Goal: Transaction & Acquisition: Download file/media

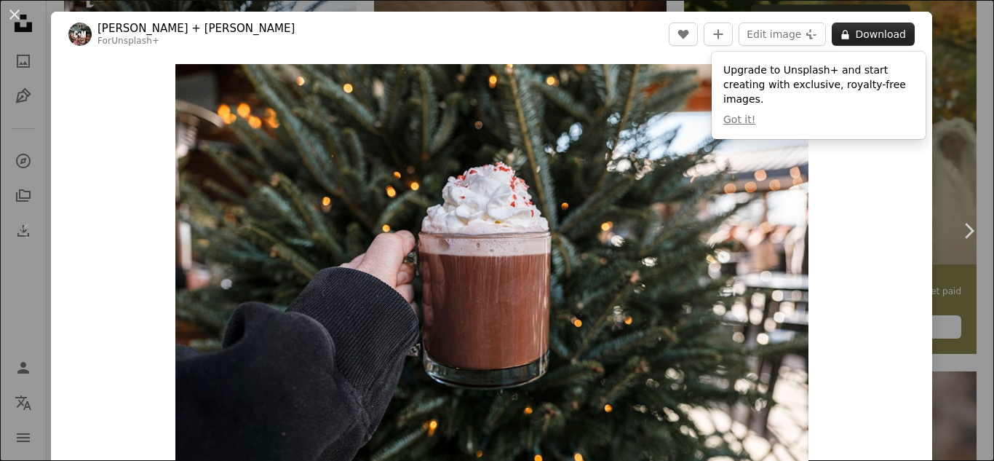
scroll to position [391, 0]
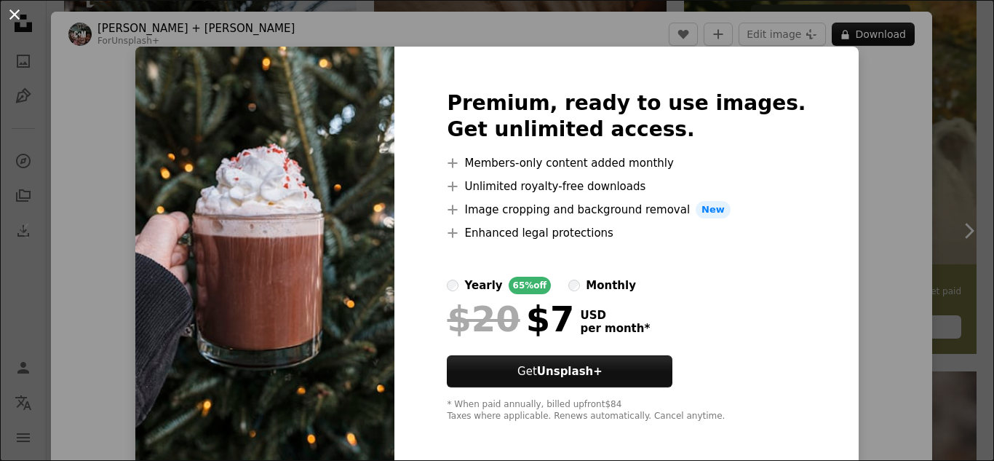
click at [12, 15] on button "An X shape" at bounding box center [14, 14] width 17 height 17
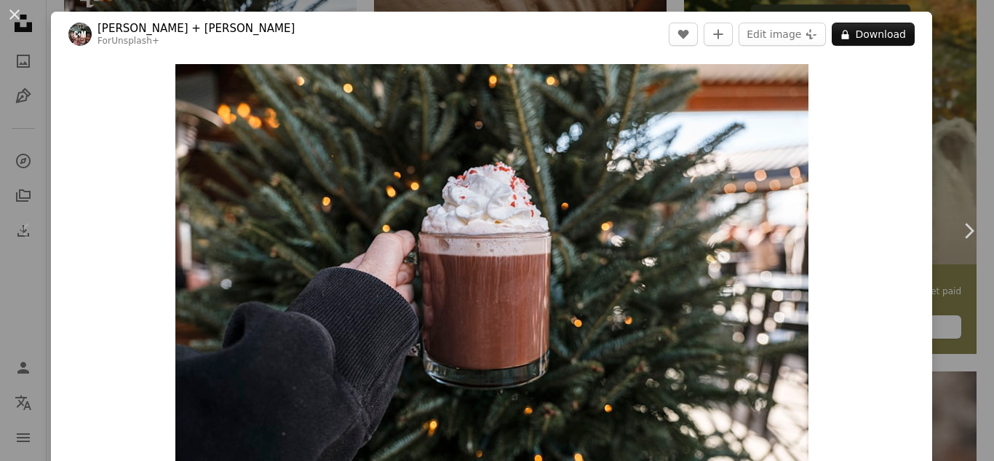
click at [993, 65] on div "An X shape Chevron left Chevron right [PERSON_NAME] + [PERSON_NAME] For Unsplas…" at bounding box center [497, 230] width 994 height 461
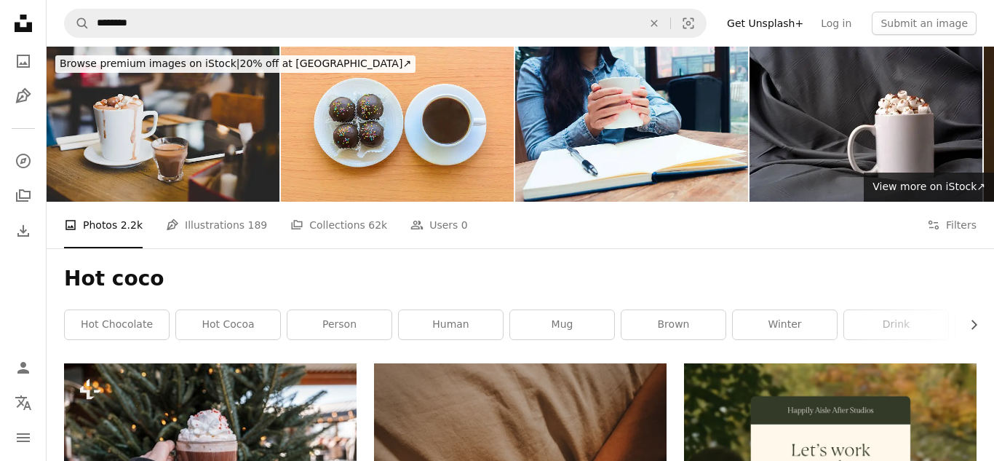
click at [226, 144] on img at bounding box center [163, 124] width 233 height 155
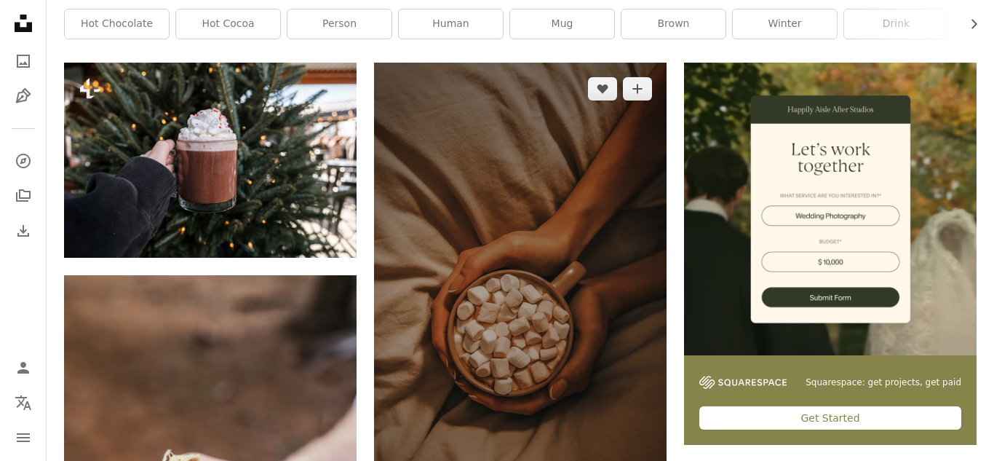
scroll to position [332, 0]
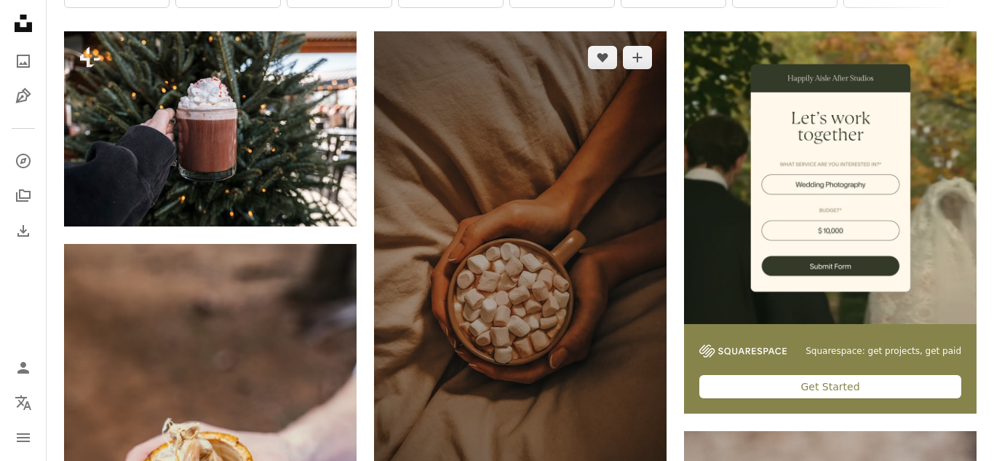
click at [484, 255] on img at bounding box center [520, 291] width 292 height 520
click at [647, 55] on button "A plus sign" at bounding box center [637, 57] width 29 height 23
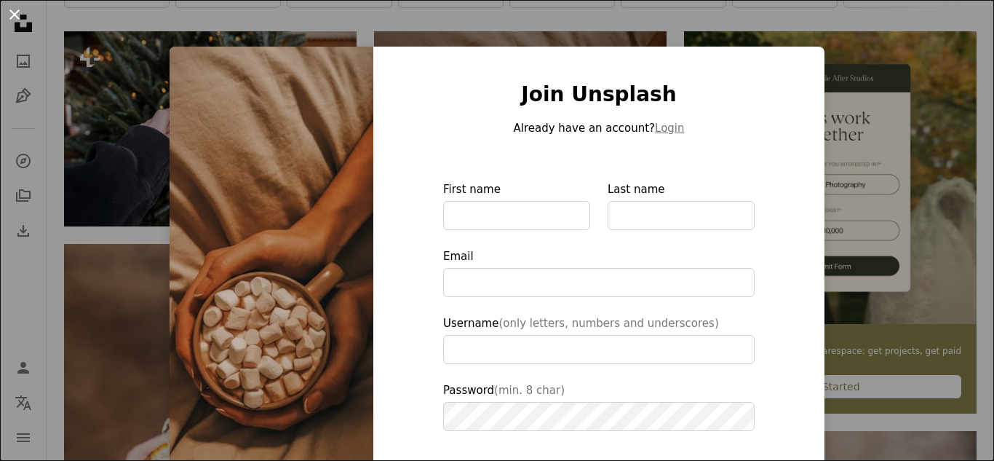
click at [15, 12] on button "An X shape" at bounding box center [14, 14] width 17 height 17
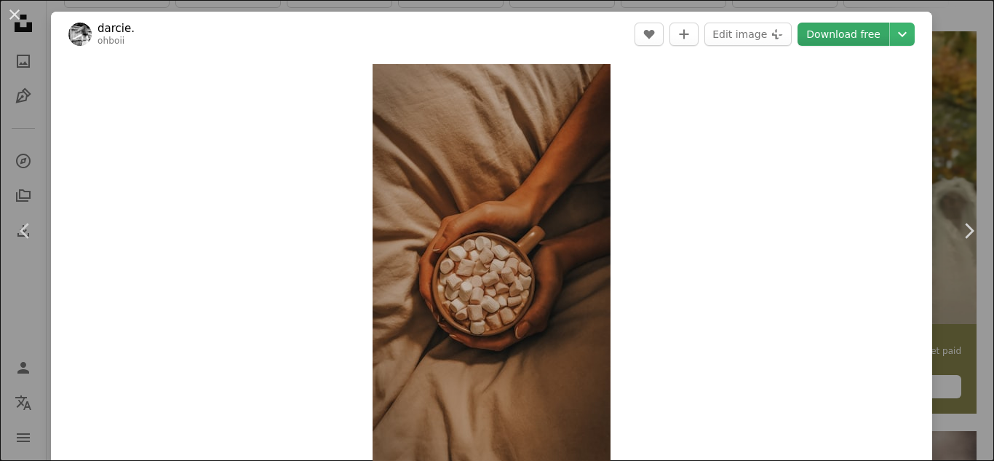
click at [816, 35] on link "Download free" at bounding box center [843, 34] width 92 height 23
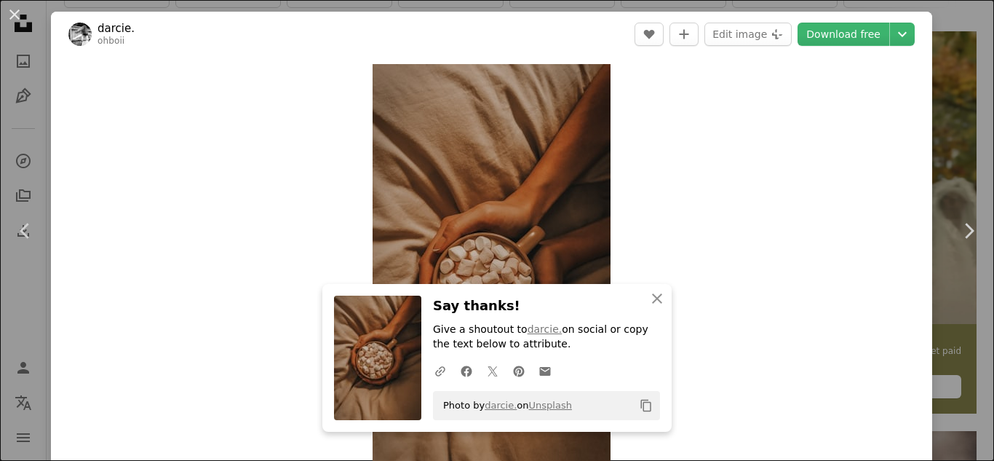
click at [968, 63] on div "An X shape Chevron left Chevron right An X shape Close Say thanks! Give a shout…" at bounding box center [497, 230] width 994 height 461
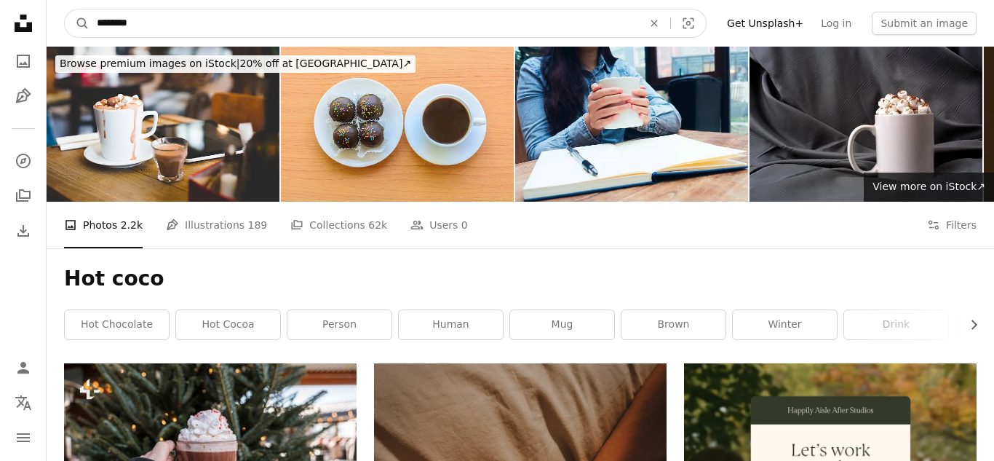
click at [466, 13] on input "********" at bounding box center [363, 23] width 549 height 28
type input "*"
type input "**********"
click at [65, 9] on button "A magnifying glass" at bounding box center [77, 23] width 25 height 28
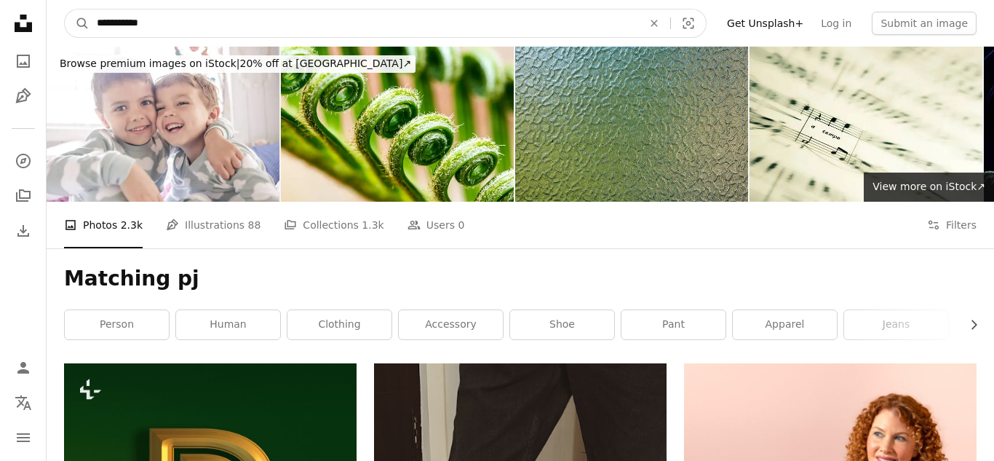
click at [410, 25] on input "**********" at bounding box center [363, 23] width 549 height 28
type input "*"
type input "**********"
click at [65, 9] on button "A magnifying glass" at bounding box center [77, 23] width 25 height 28
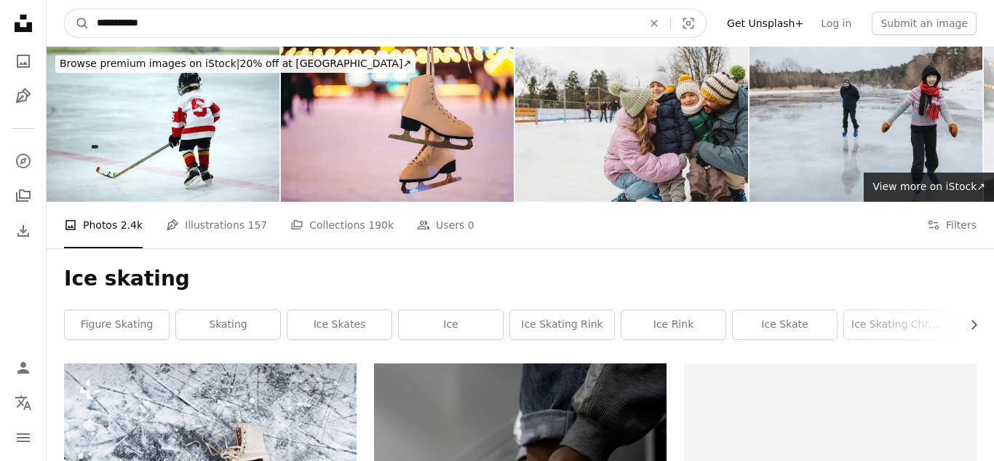
click at [442, 24] on input "**********" at bounding box center [363, 23] width 549 height 28
type input "*"
click at [276, 24] on input "Find visuals sitewide" at bounding box center [379, 23] width 581 height 28
type input "**********"
click at [65, 9] on button "A magnifying glass" at bounding box center [77, 23] width 25 height 28
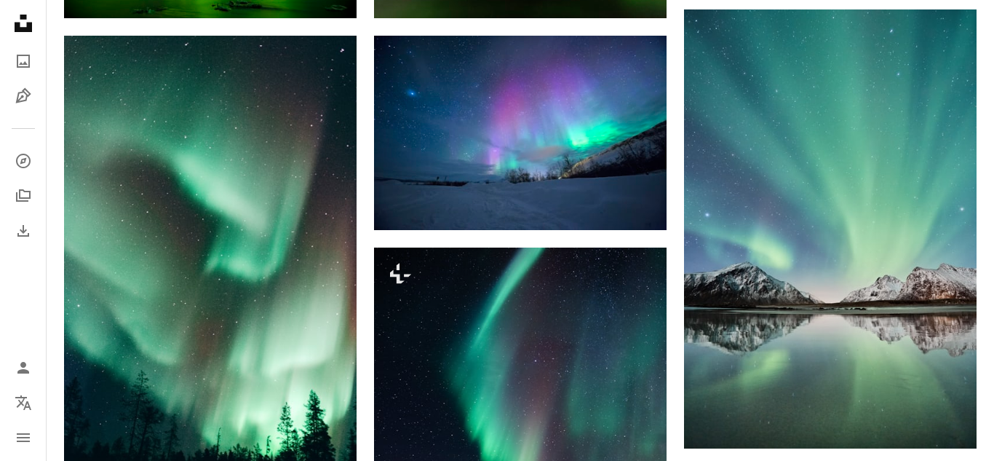
scroll to position [818, 0]
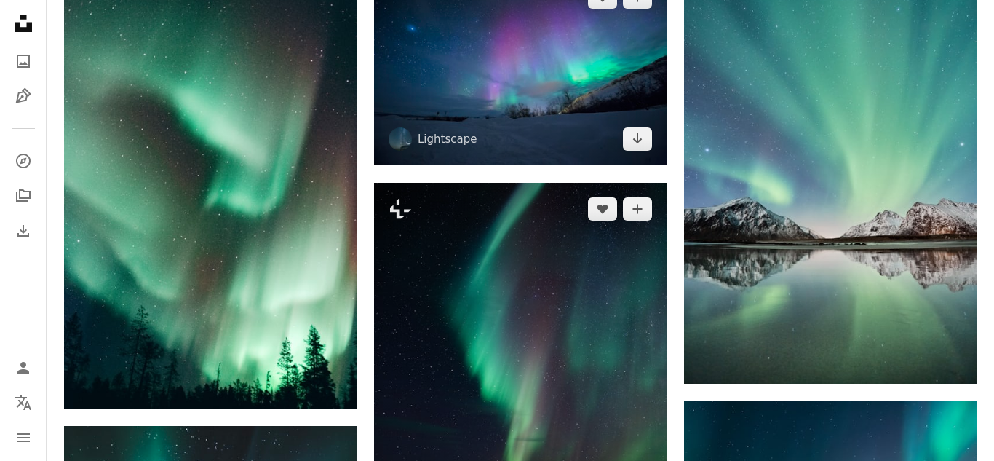
drag, startPoint x: 647, startPoint y: 280, endPoint x: 648, endPoint y: 97, distance: 182.6
click at [647, 279] on img at bounding box center [520, 366] width 292 height 366
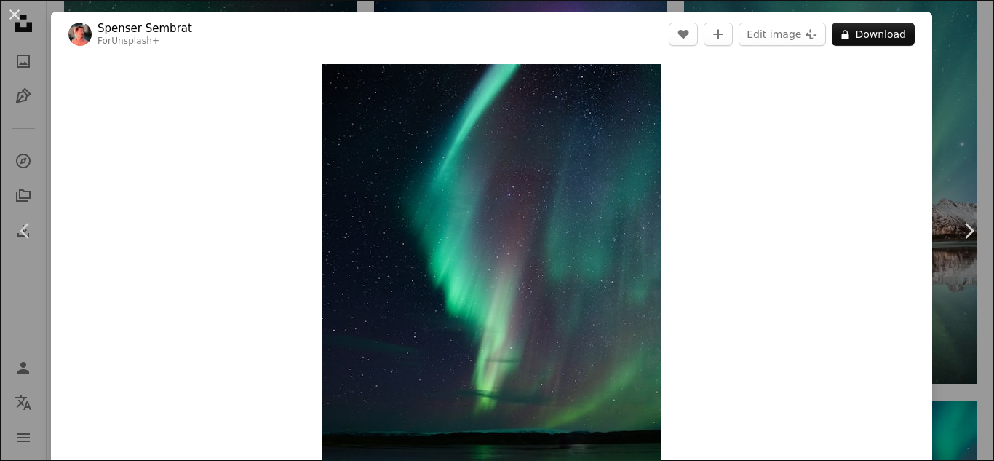
click at [944, 19] on div "An X shape Chevron left Chevron right [PERSON_NAME] For Unsplash+ A heart A plu…" at bounding box center [497, 230] width 994 height 461
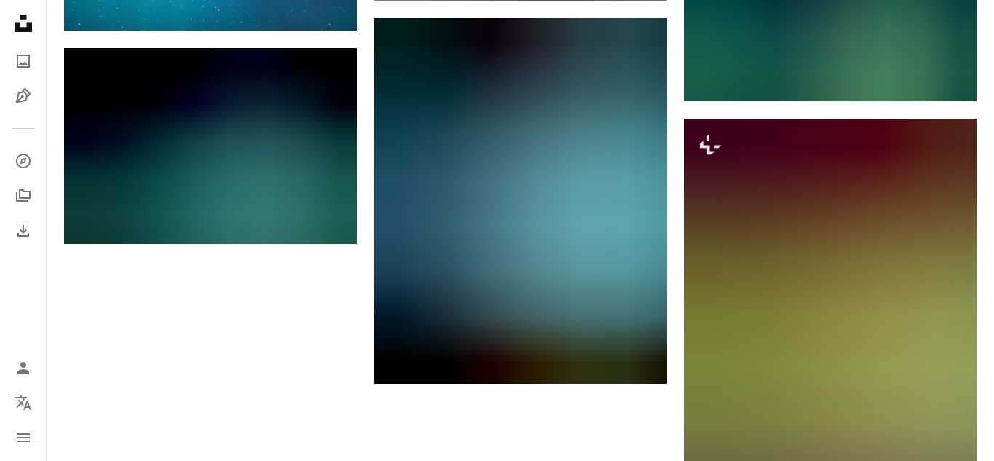
scroll to position [2035, 0]
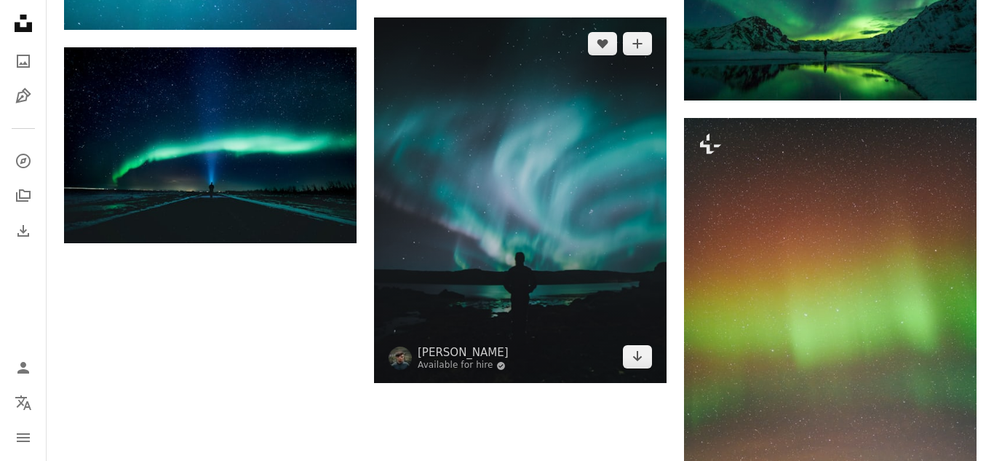
click at [629, 148] on img at bounding box center [520, 200] width 292 height 366
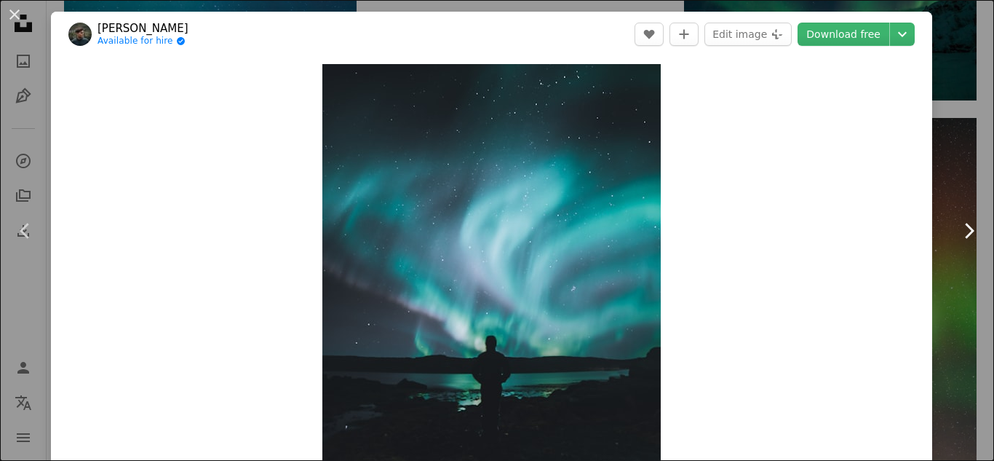
click at [977, 199] on link "Chevron right" at bounding box center [968, 231] width 51 height 140
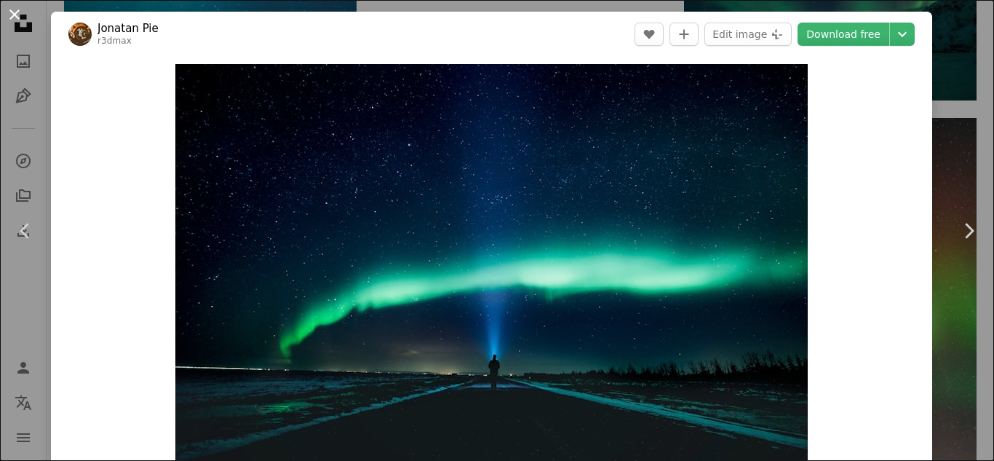
click at [20, 19] on button "An X shape" at bounding box center [14, 14] width 17 height 17
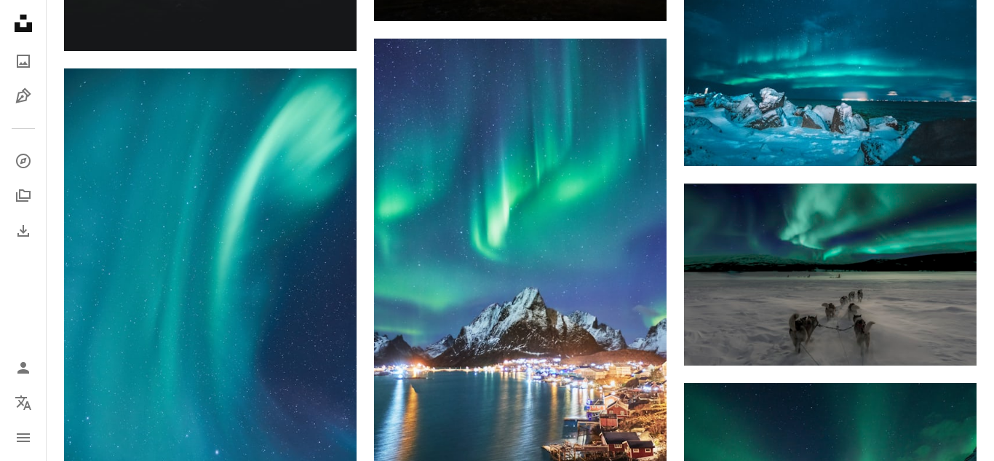
scroll to position [1556, 0]
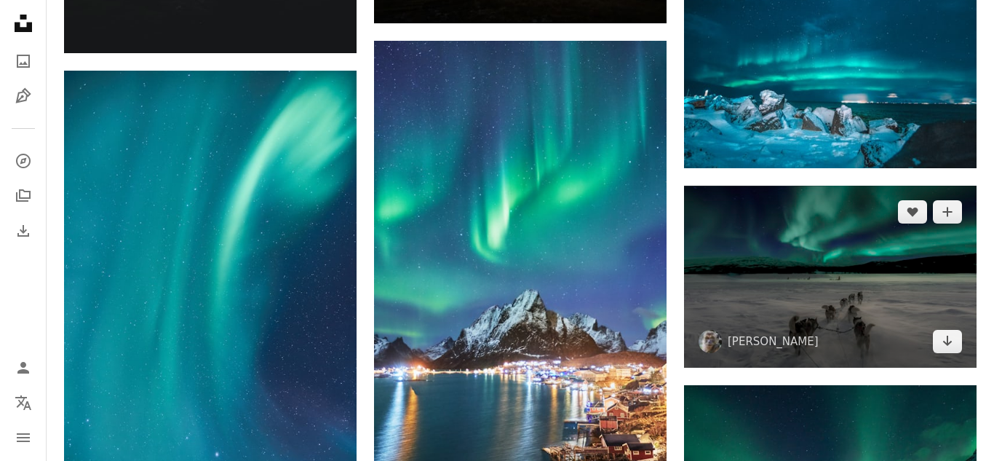
click at [731, 327] on img at bounding box center [830, 277] width 292 height 182
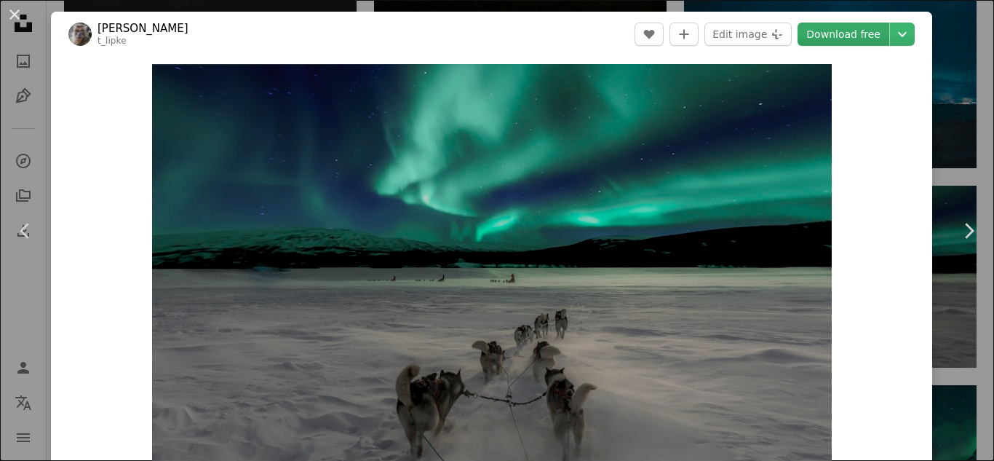
click at [888, 35] on link "Download free" at bounding box center [843, 34] width 92 height 23
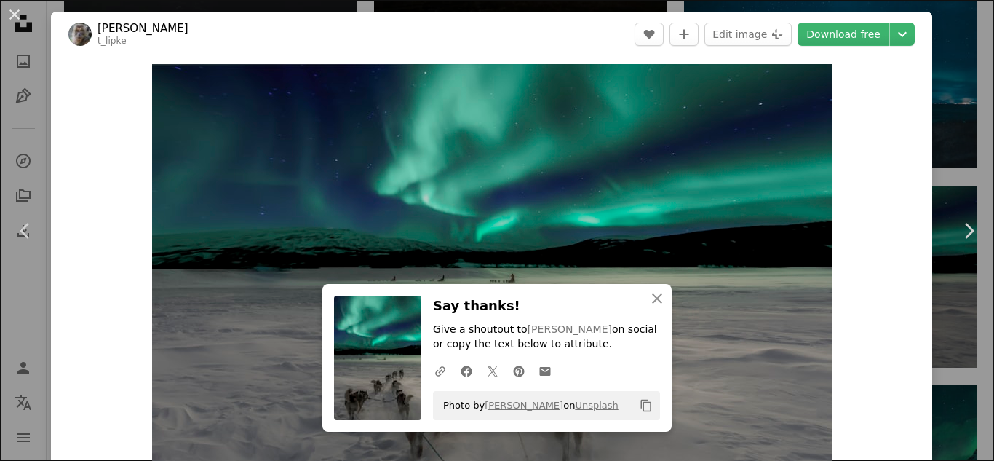
click at [978, 107] on div "An X shape Chevron left Chevron right An X shape Close Say thanks! Give a shout…" at bounding box center [497, 230] width 994 height 461
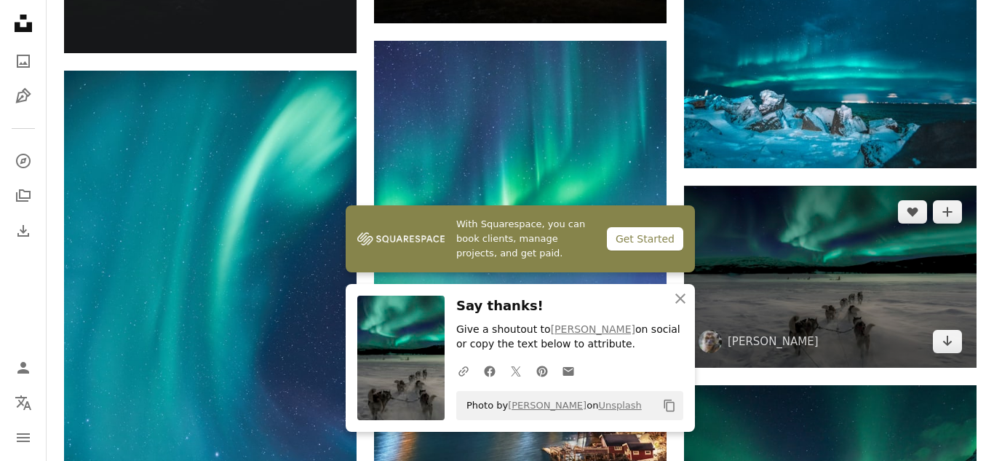
click at [734, 260] on img at bounding box center [830, 277] width 292 height 182
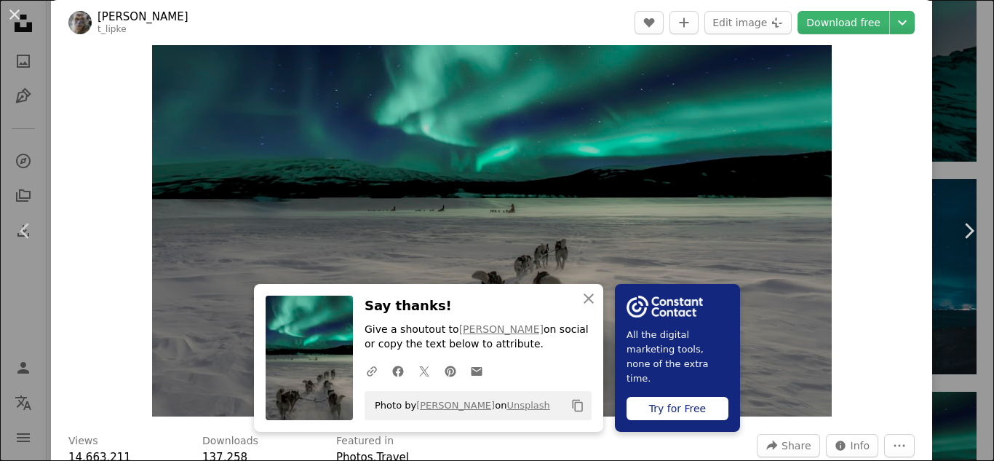
scroll to position [98, 0]
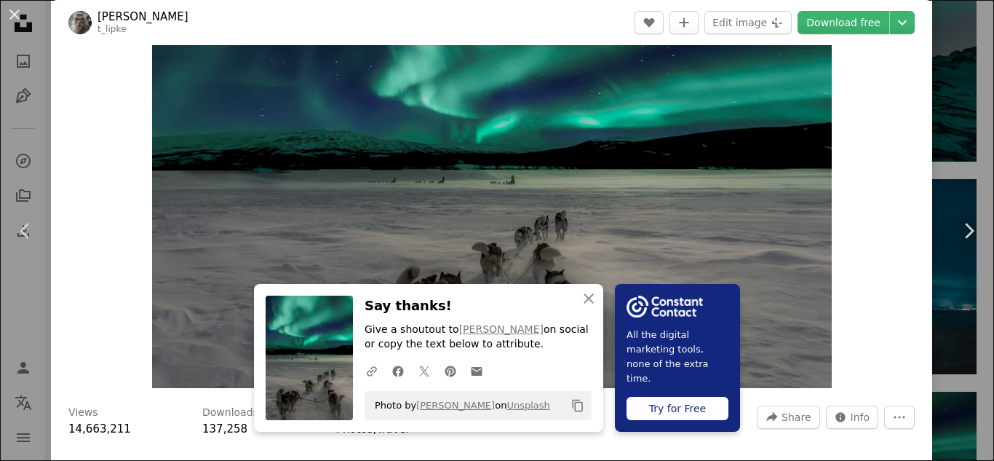
click at [955, 113] on div "An X shape Chevron left Chevron right An X shape Close Say thanks! Give a shout…" at bounding box center [497, 230] width 994 height 461
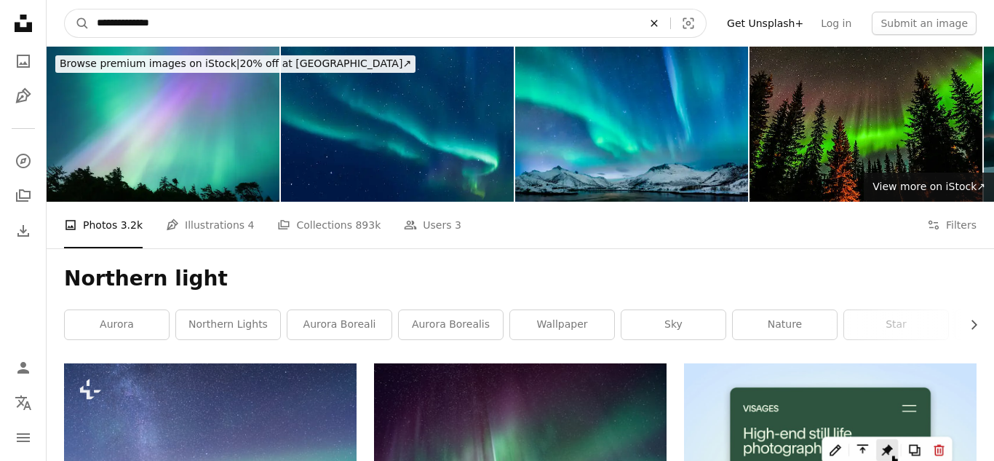
click at [670, 23] on icon "An X shape" at bounding box center [654, 23] width 32 height 12
type input "******"
click at [65, 9] on button "A magnifying glass" at bounding box center [77, 23] width 25 height 28
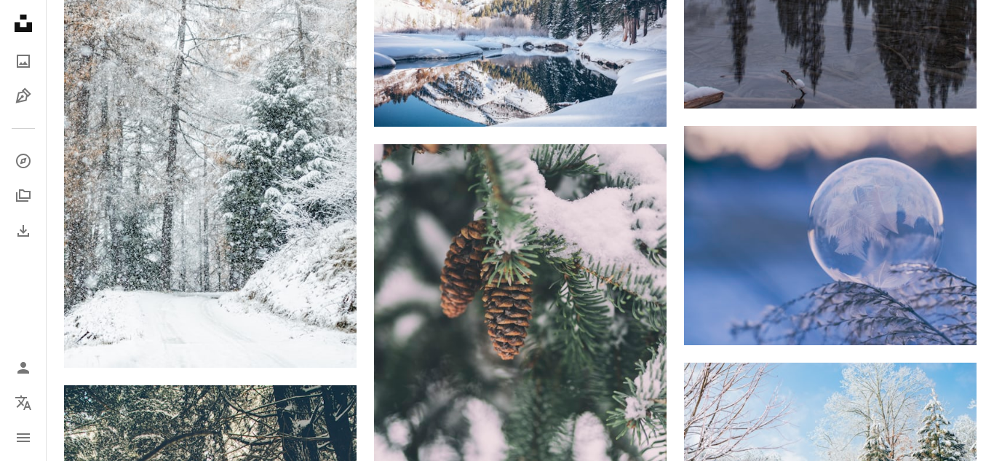
scroll to position [1095, 0]
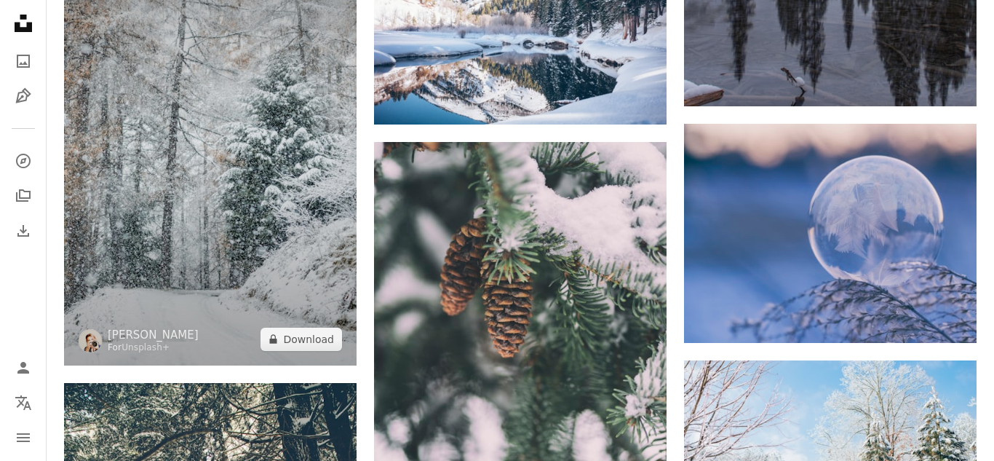
click at [232, 232] on img at bounding box center [210, 146] width 292 height 439
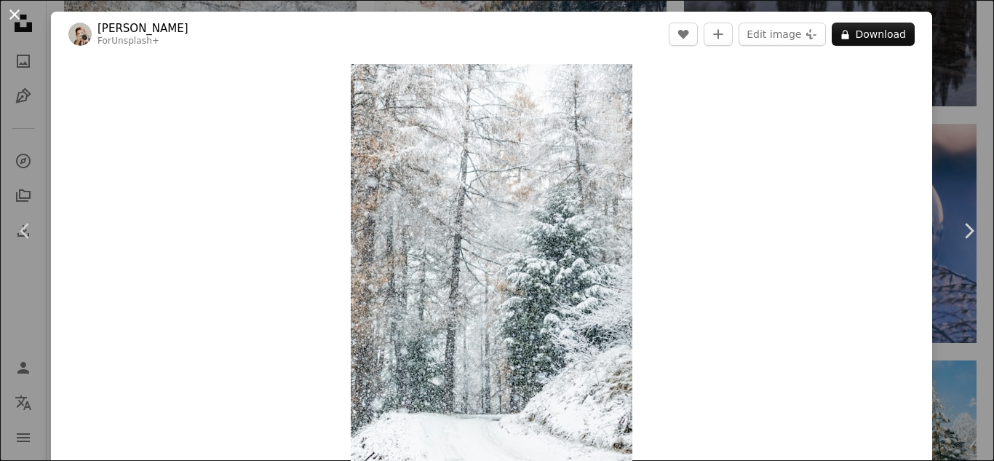
click at [14, 10] on button "An X shape" at bounding box center [14, 14] width 17 height 17
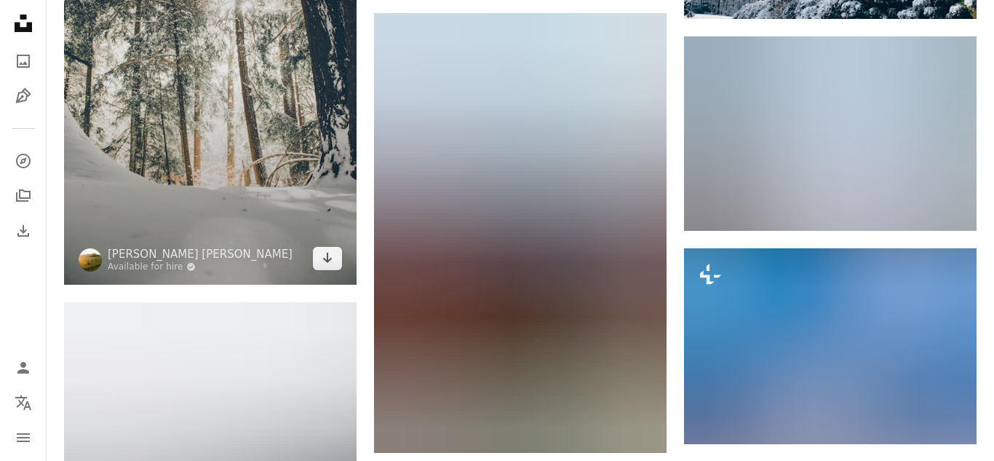
scroll to position [1634, 0]
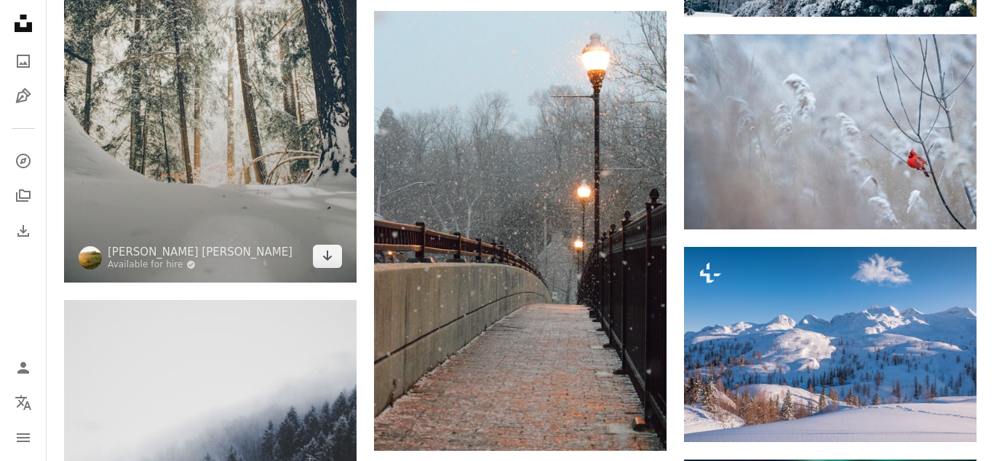
click at [203, 130] on img at bounding box center [210, 63] width 292 height 439
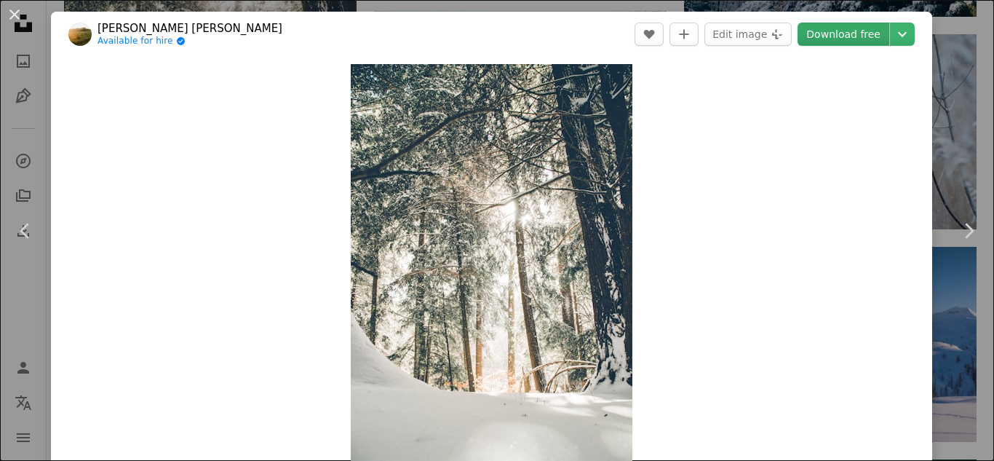
click at [882, 33] on link "Download free" at bounding box center [843, 34] width 92 height 23
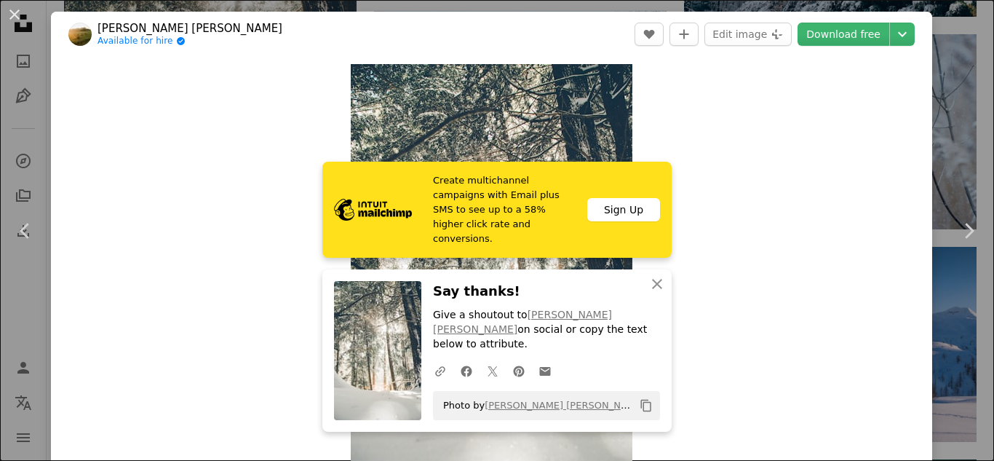
click at [969, 135] on div "An X shape Chevron left Chevron right Create multichannel campaigns with Email …" at bounding box center [497, 230] width 994 height 461
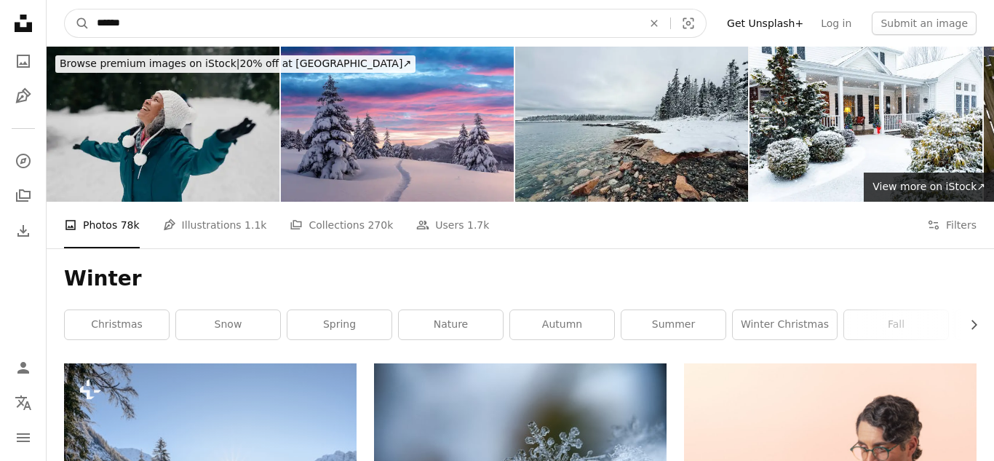
click at [472, 23] on input "******" at bounding box center [363, 23] width 549 height 28
type input "**********"
click at [65, 9] on button "A magnifying glass" at bounding box center [77, 23] width 25 height 28
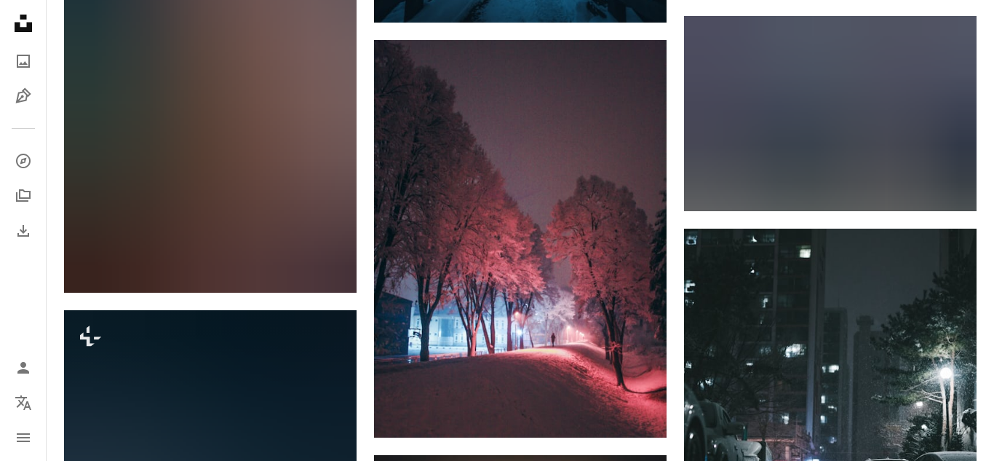
scroll to position [746, 0]
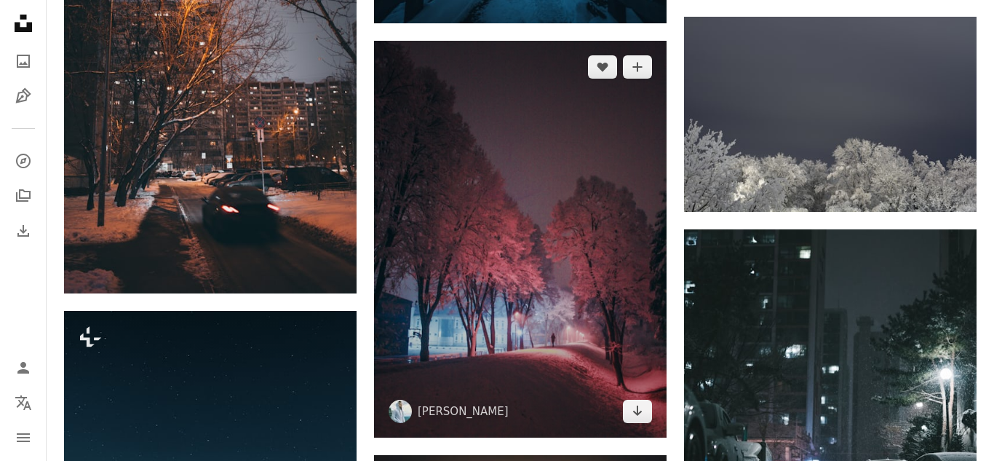
click at [629, 81] on img at bounding box center [520, 239] width 292 height 397
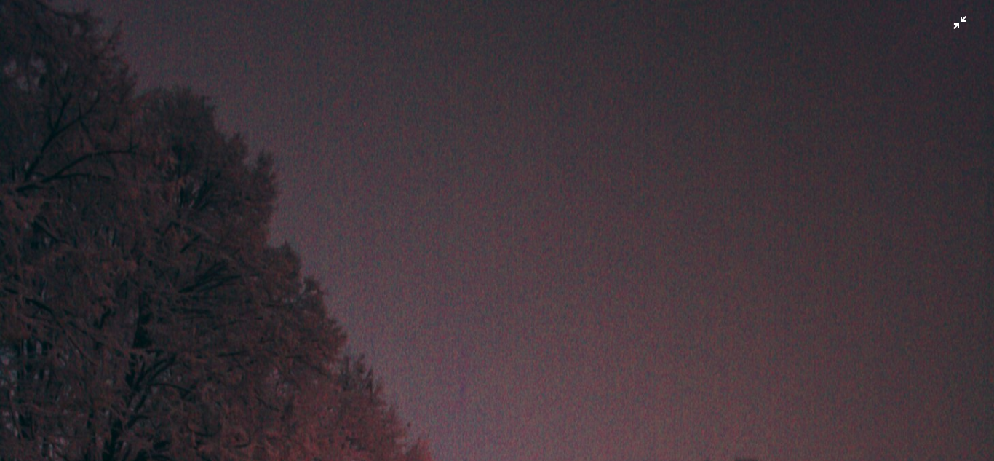
click at [953, 27] on button "Zoom out on this image" at bounding box center [496, 230] width 995 height 462
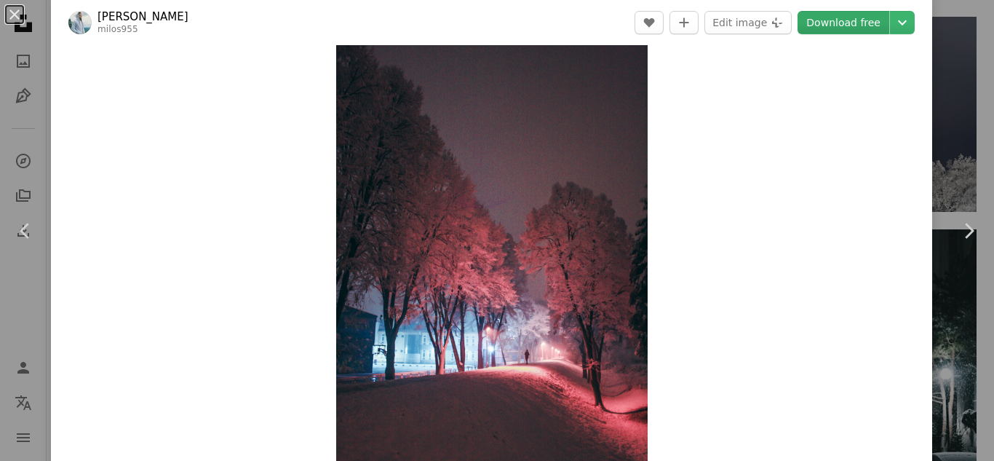
click at [869, 15] on link "Download free" at bounding box center [843, 22] width 92 height 23
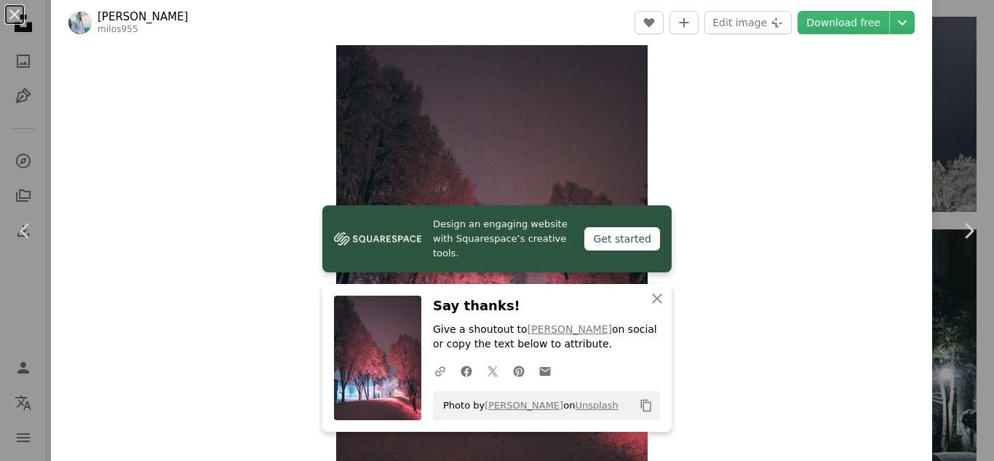
click at [968, 81] on div "An X shape Chevron left Chevron right Design an engaging website with Squarespa…" at bounding box center [497, 230] width 994 height 461
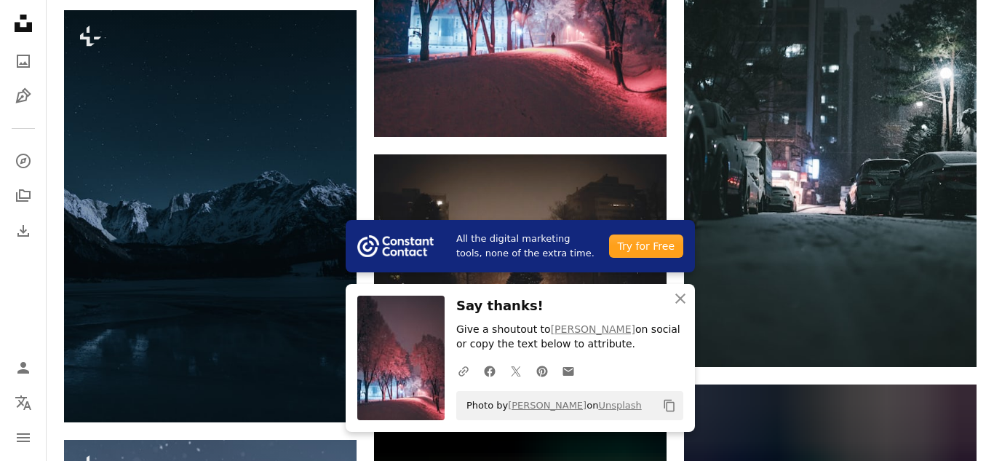
scroll to position [1059, 0]
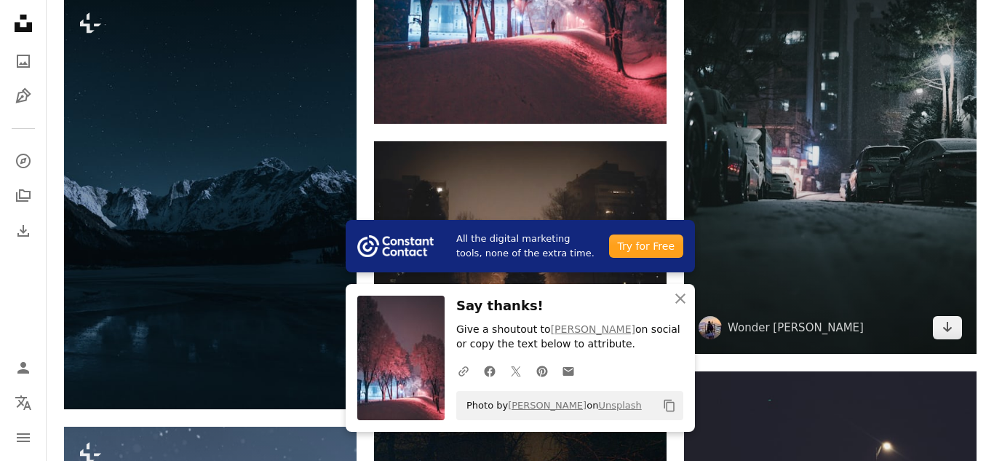
click at [791, 144] on img at bounding box center [830, 135] width 292 height 438
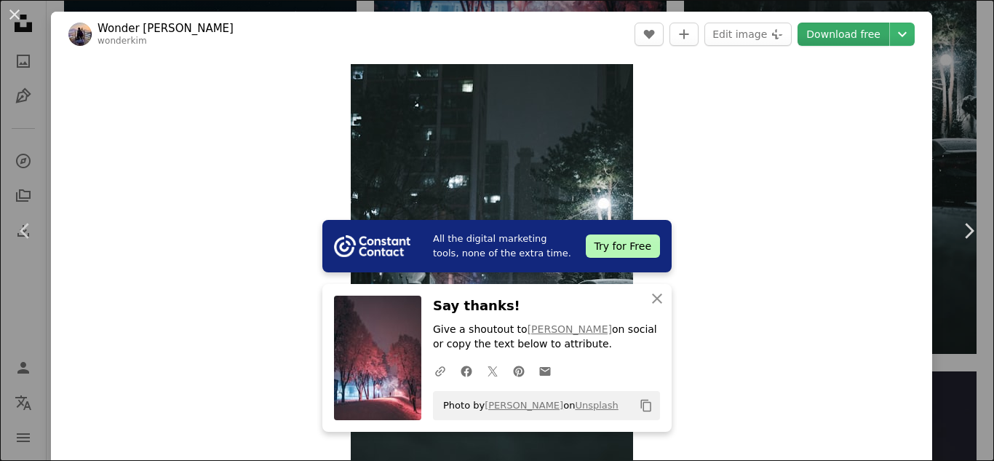
click at [857, 37] on link "Download free" at bounding box center [843, 34] width 92 height 23
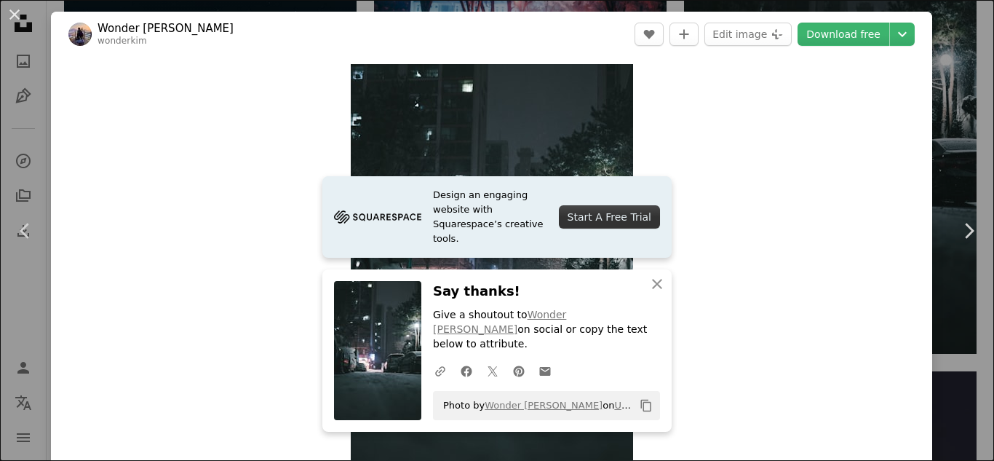
click at [977, 78] on div "An X shape Chevron left Chevron right Design an engaging website with Squarespa…" at bounding box center [497, 230] width 994 height 461
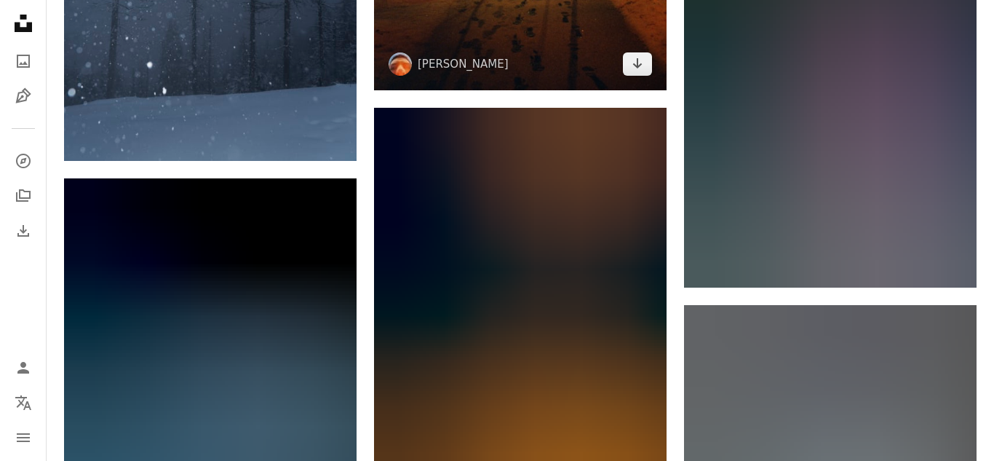
scroll to position [1766, 0]
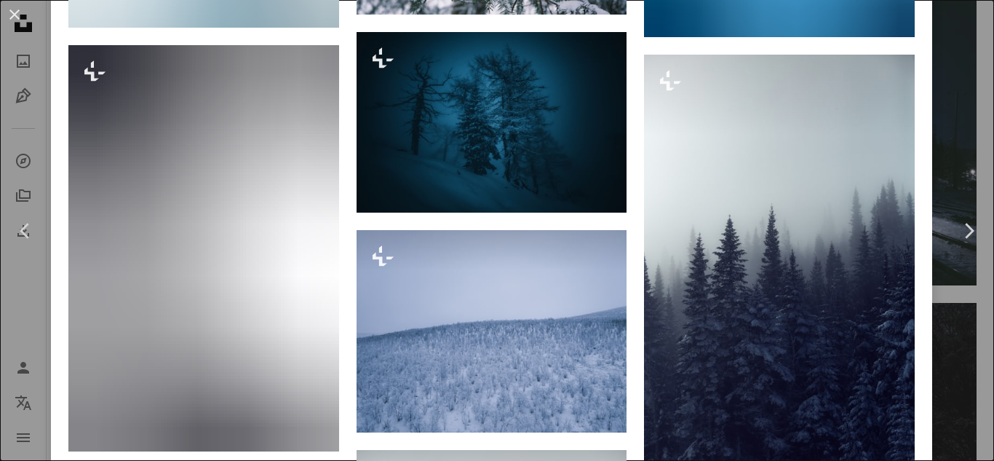
scroll to position [1606, 0]
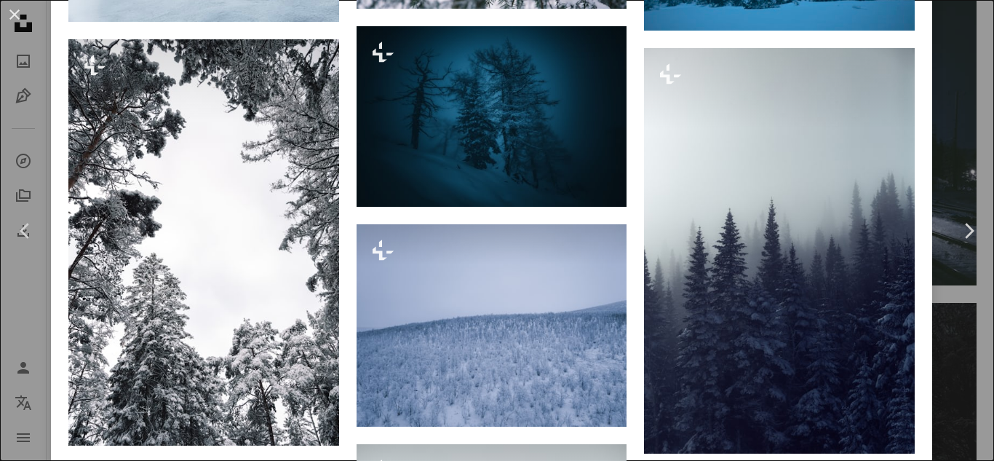
click at [965, 48] on div "An X shape Chevron left Chevron right [PERSON_NAME] For Unsplash+ A heart A plu…" at bounding box center [497, 230] width 994 height 461
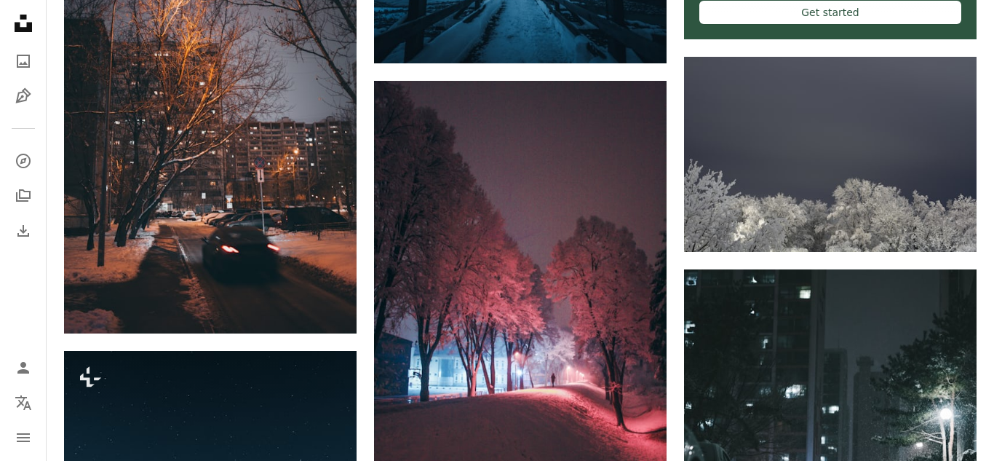
scroll to position [705, 0]
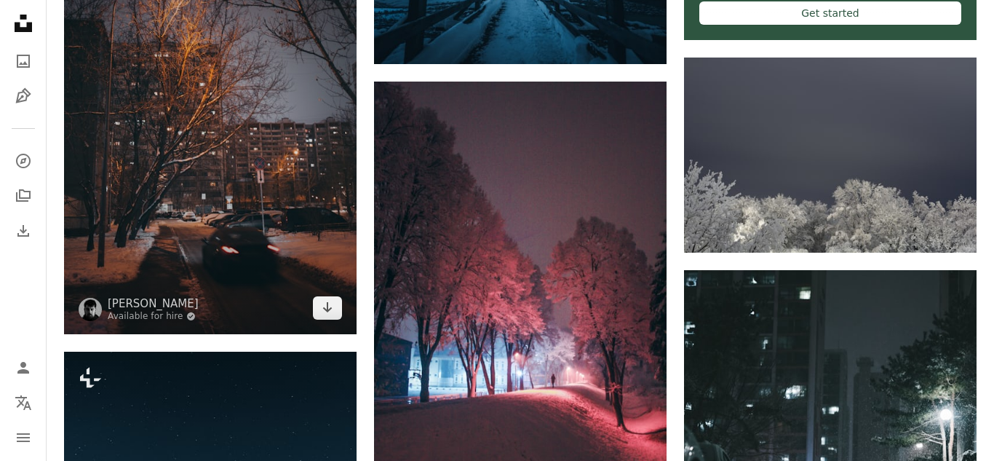
click at [257, 170] on img at bounding box center [210, 114] width 292 height 439
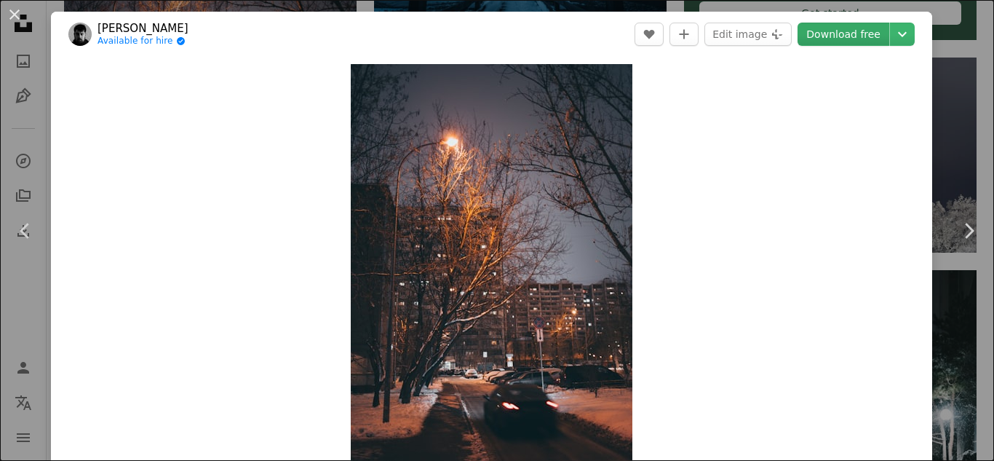
click at [845, 32] on link "Download free" at bounding box center [843, 34] width 92 height 23
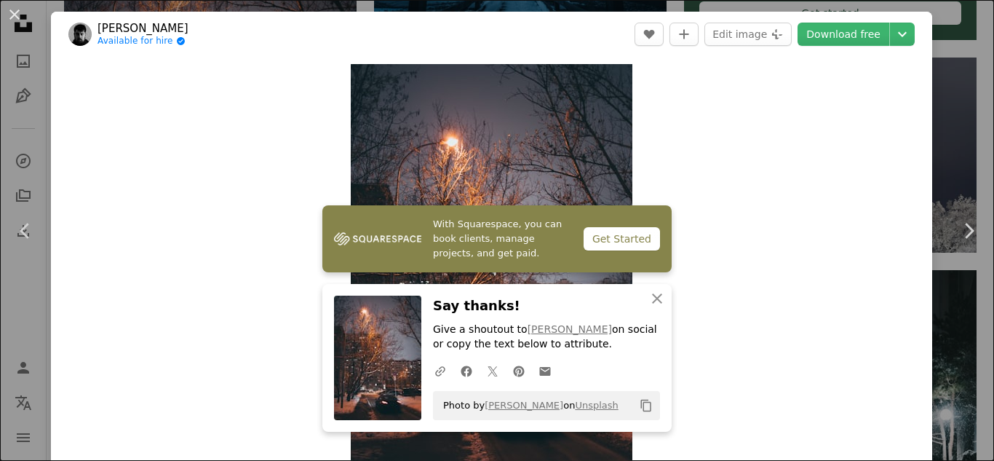
click at [966, 49] on div "An X shape Chevron left Chevron right With Squarespace, you can book clients, m…" at bounding box center [497, 230] width 994 height 461
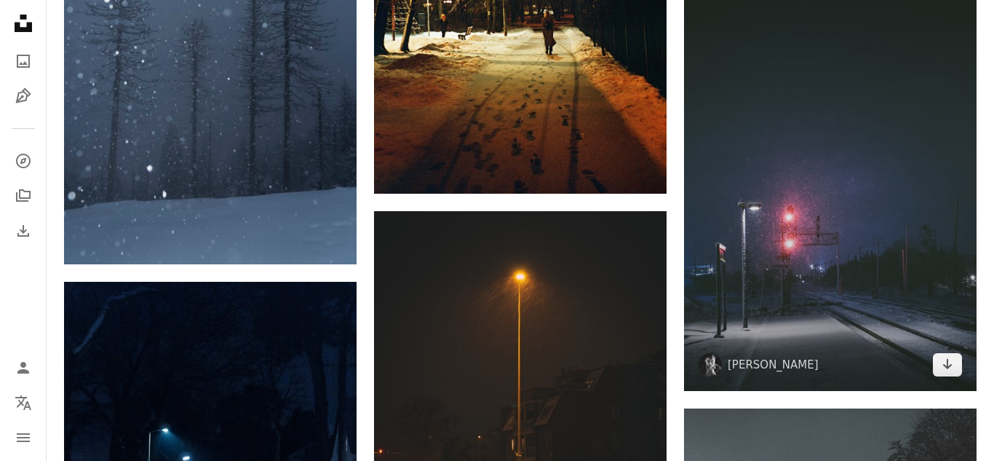
scroll to position [1741, 0]
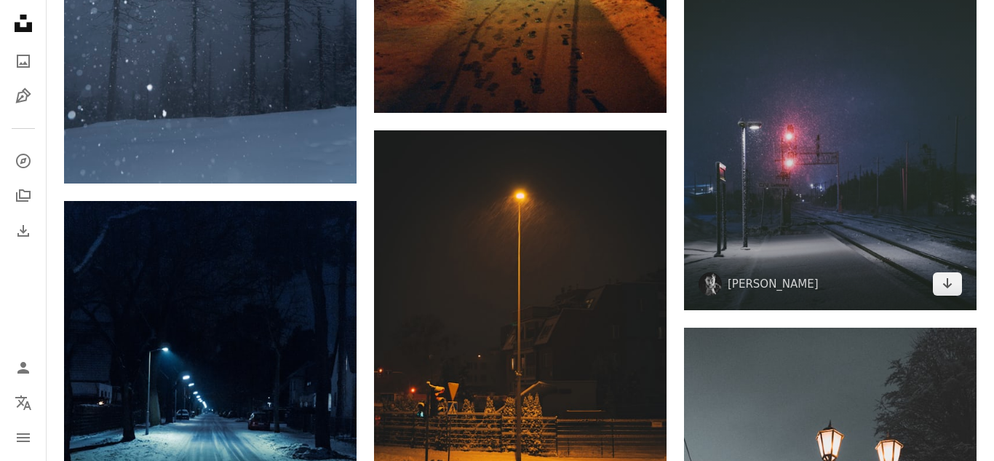
click at [824, 180] on img at bounding box center [830, 91] width 292 height 438
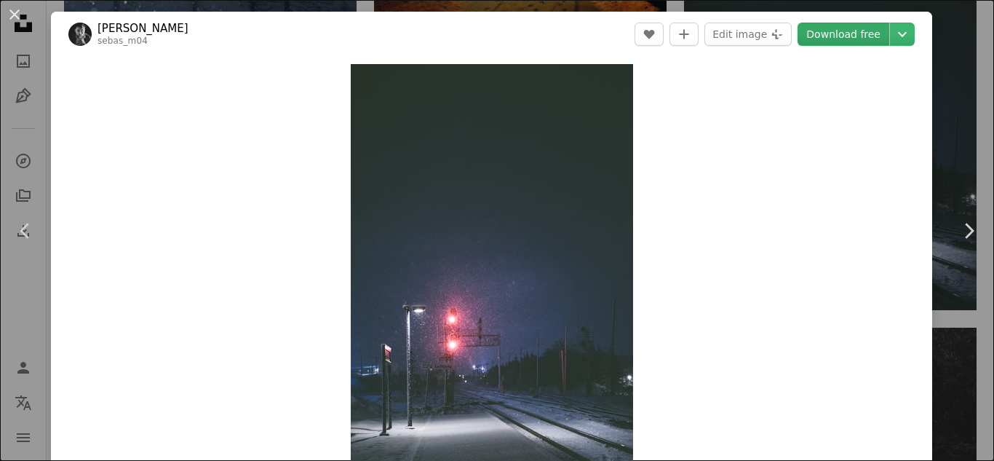
click at [881, 37] on link "Download free" at bounding box center [843, 34] width 92 height 23
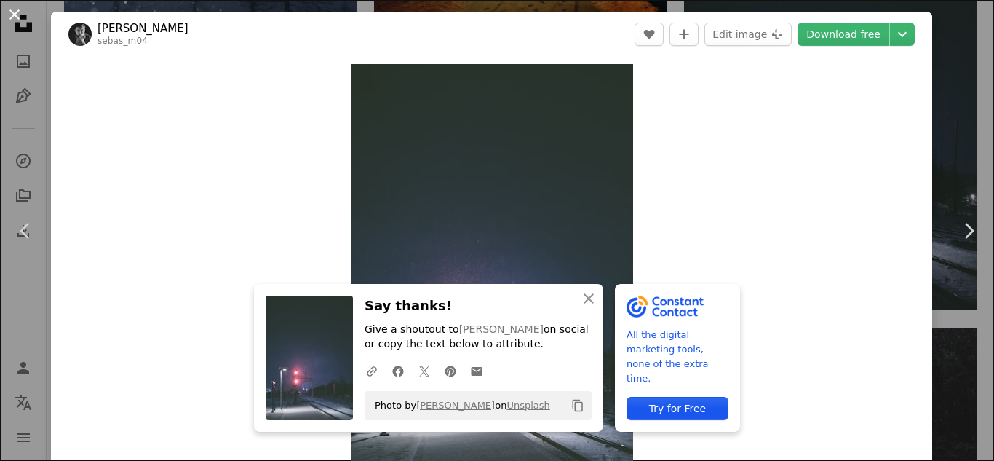
click at [14, 23] on button "An X shape" at bounding box center [14, 14] width 17 height 17
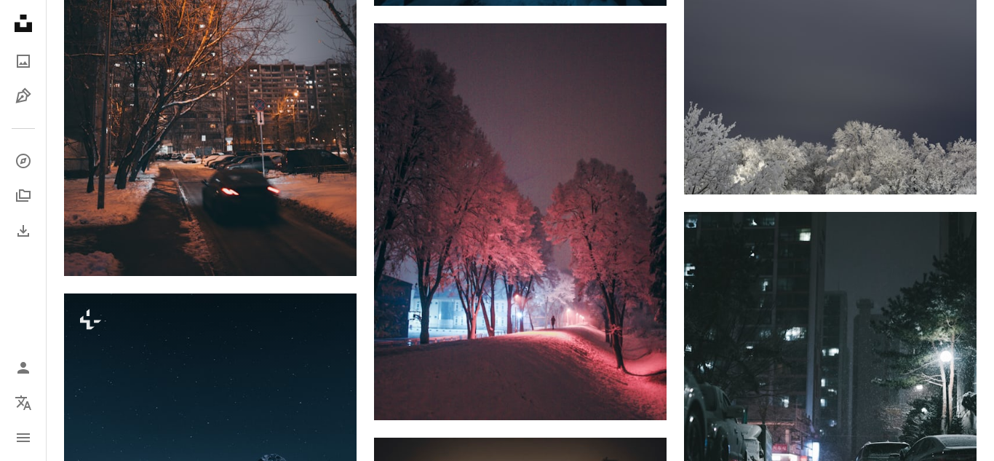
scroll to position [764, 0]
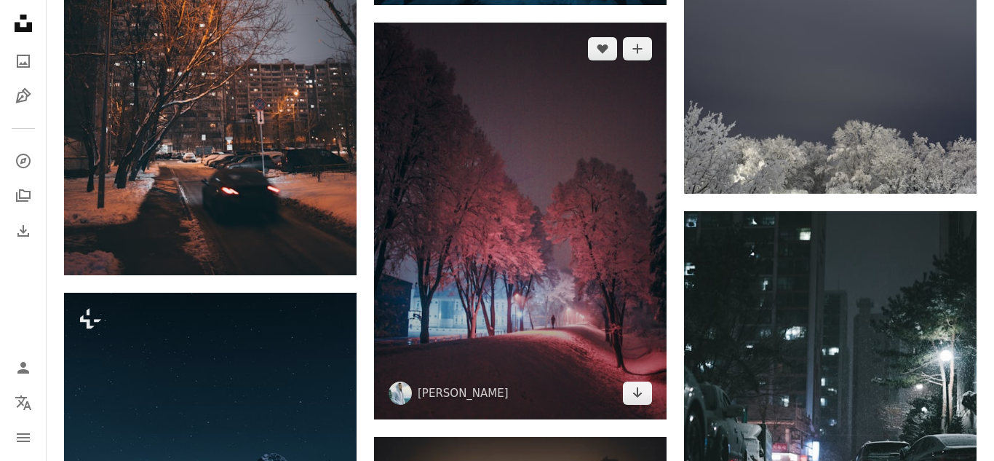
click at [439, 154] on img at bounding box center [520, 221] width 292 height 397
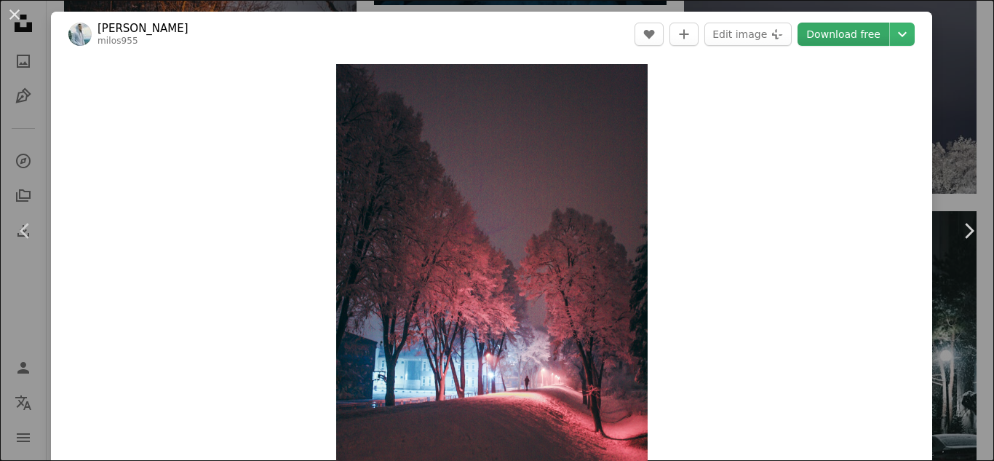
click at [877, 33] on link "Download free" at bounding box center [843, 34] width 92 height 23
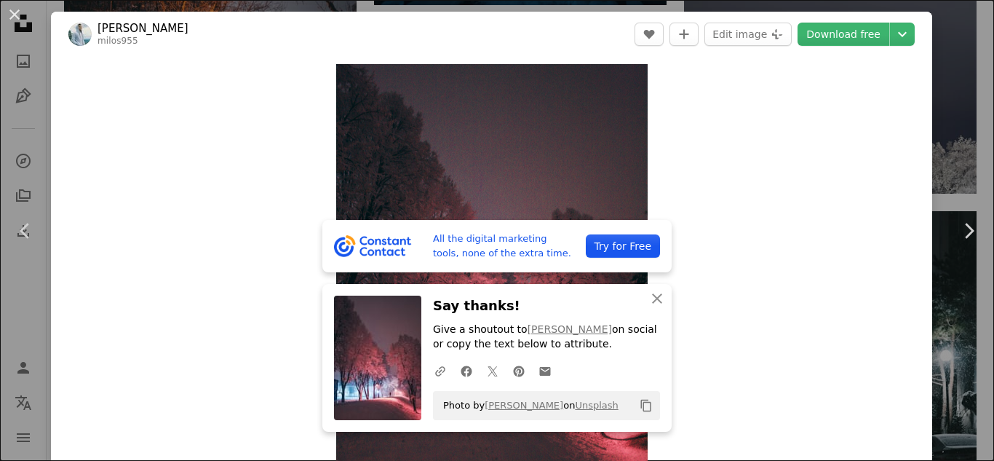
click at [975, 12] on div "An X shape Chevron left Chevron right All the digital marketing tools, none of …" at bounding box center [497, 230] width 994 height 461
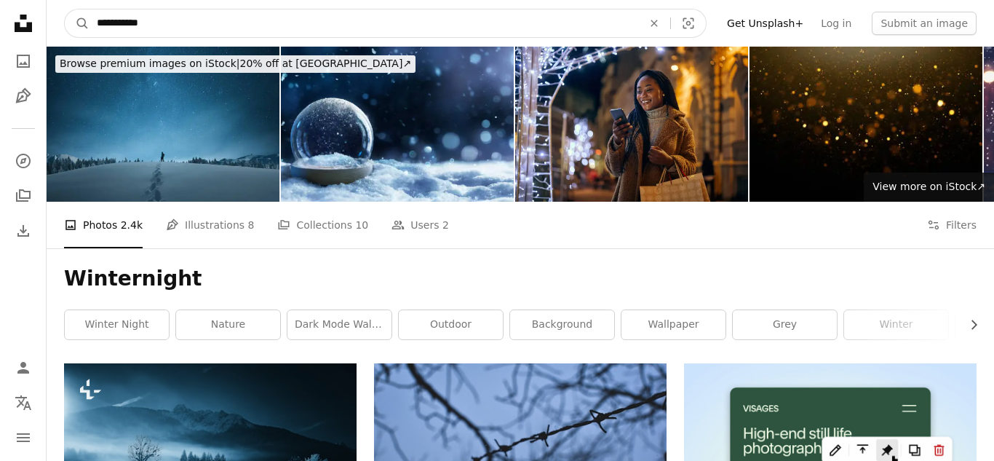
click at [258, 25] on input "**********" at bounding box center [363, 23] width 549 height 28
type input "******"
click at [65, 9] on button "A magnifying glass" at bounding box center [77, 23] width 25 height 28
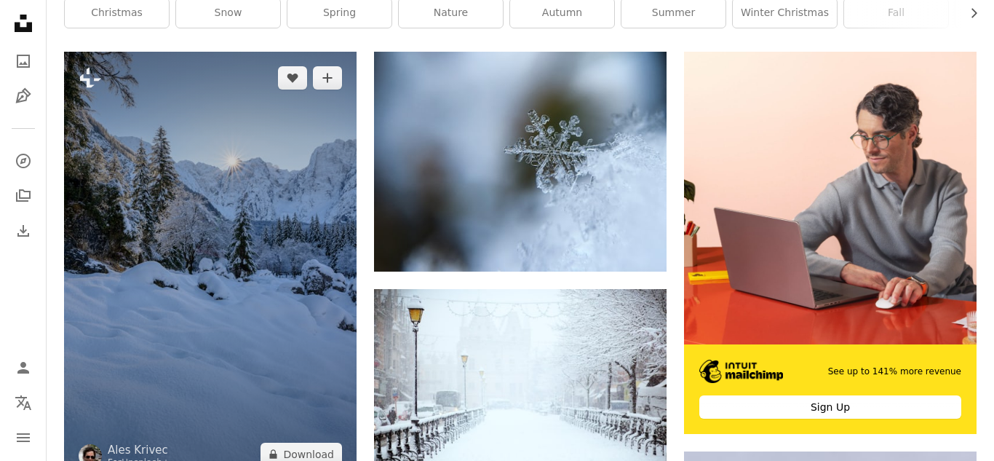
scroll to position [310, 0]
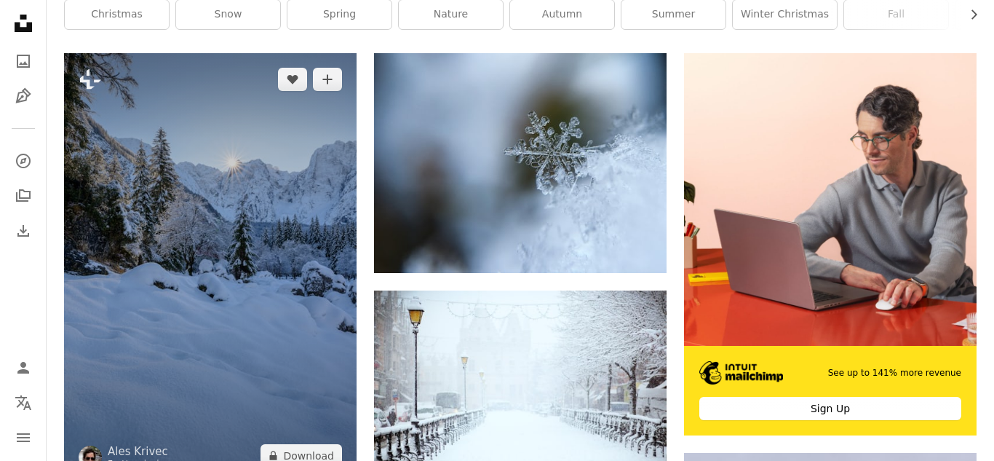
click at [256, 229] on img at bounding box center [210, 267] width 292 height 429
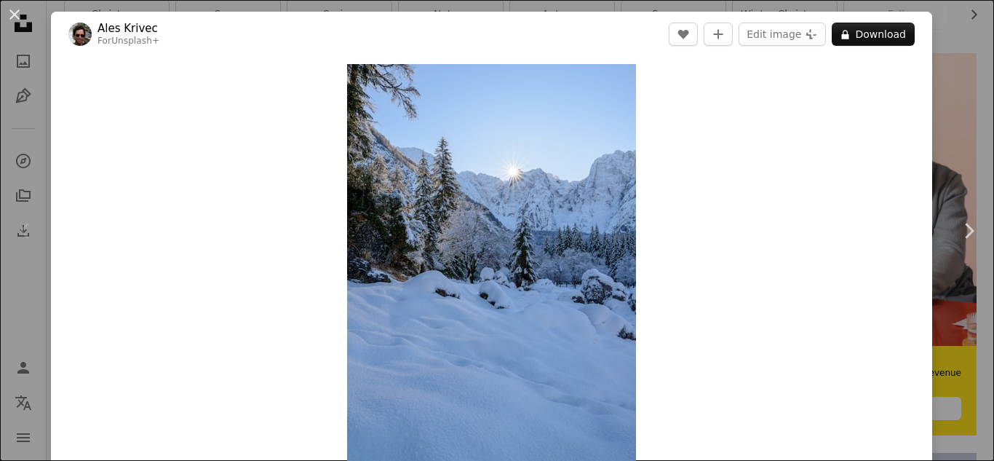
click at [964, 12] on div "An X shape Chevron left Chevron right Ales Krivec For Unsplash+ A heart A plus …" at bounding box center [497, 230] width 994 height 461
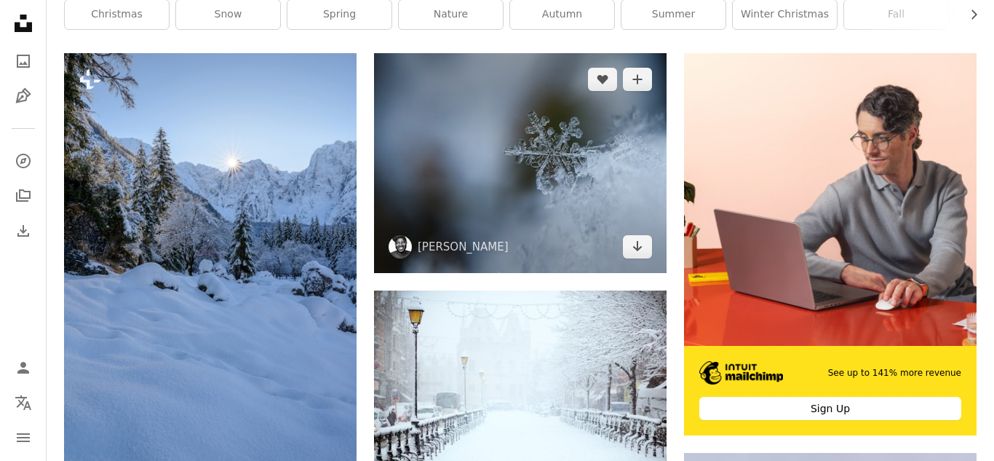
click at [586, 119] on img at bounding box center [520, 163] width 292 height 220
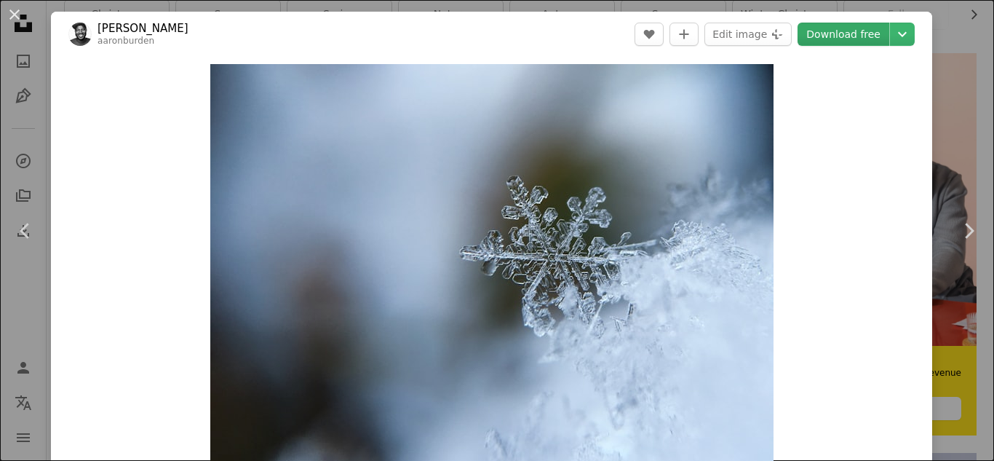
click at [867, 28] on link "Download free" at bounding box center [843, 34] width 92 height 23
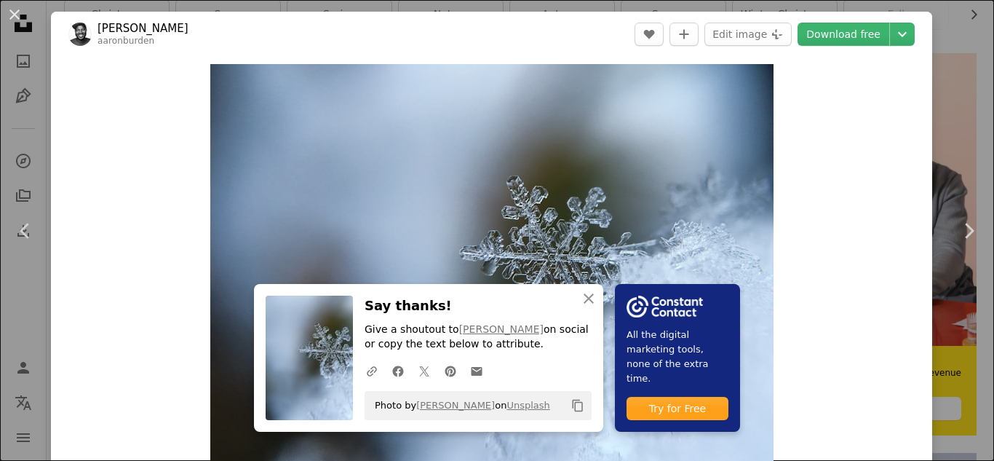
click at [943, 76] on div "An X shape Chevron left Chevron right An X shape Close Say thanks! Give a shout…" at bounding box center [497, 230] width 994 height 461
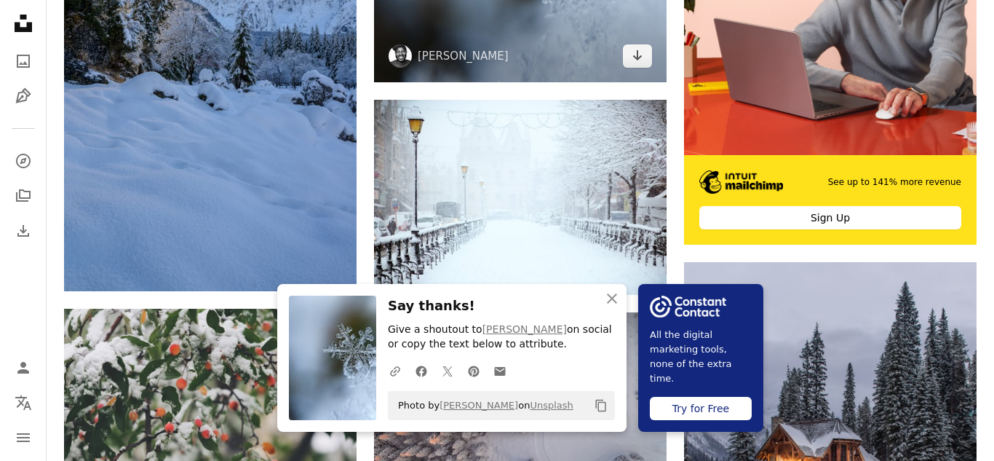
scroll to position [508, 0]
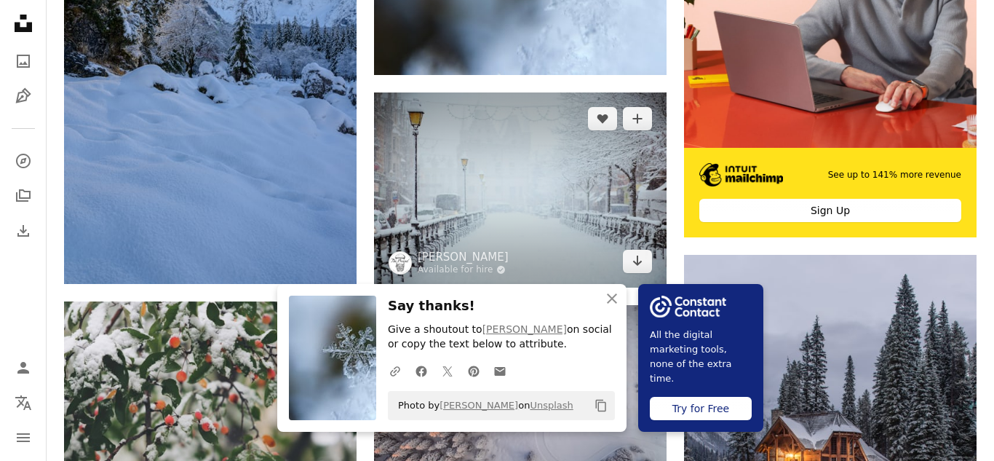
click at [522, 213] on img at bounding box center [520, 189] width 292 height 195
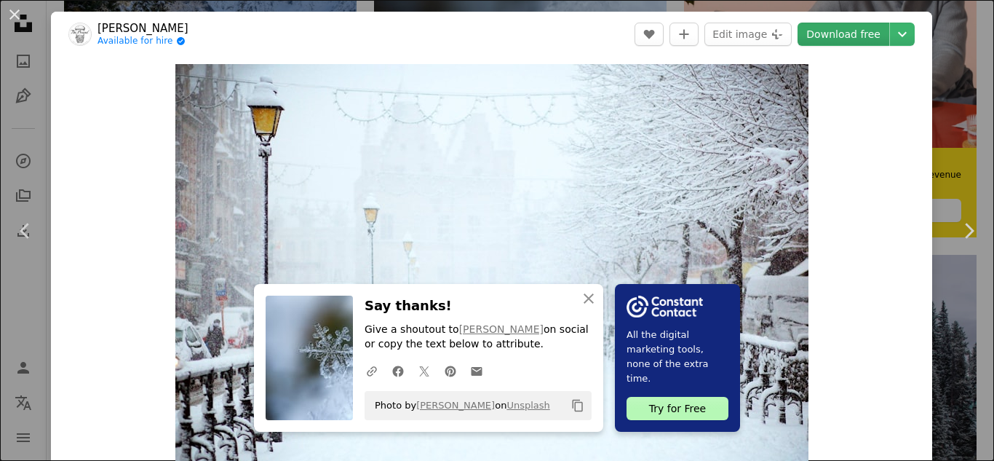
click at [869, 35] on link "Download free" at bounding box center [843, 34] width 92 height 23
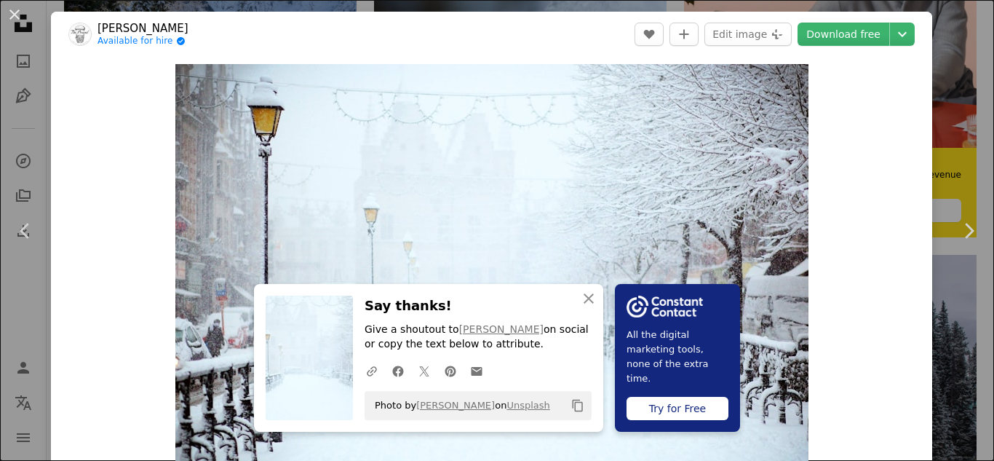
click at [946, 80] on div "An X shape Chevron left Chevron right An X shape Close Say thanks! Give a shout…" at bounding box center [497, 230] width 994 height 461
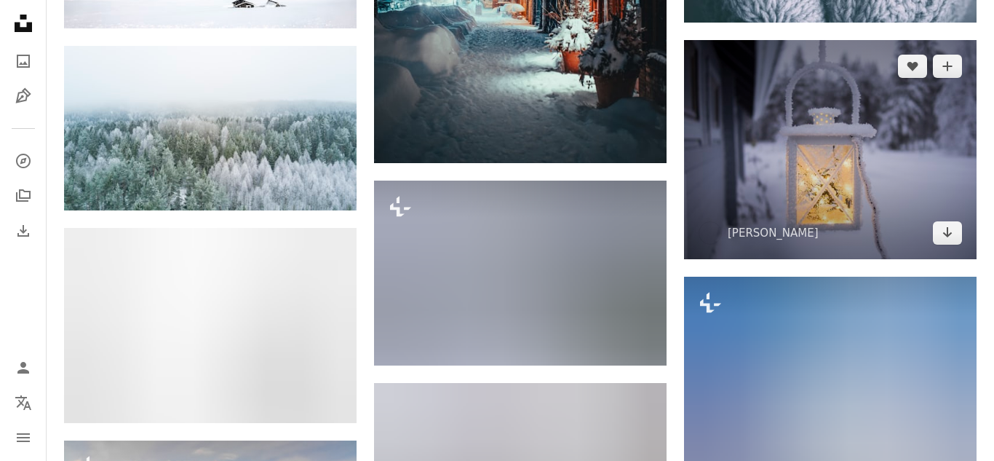
scroll to position [2699, 0]
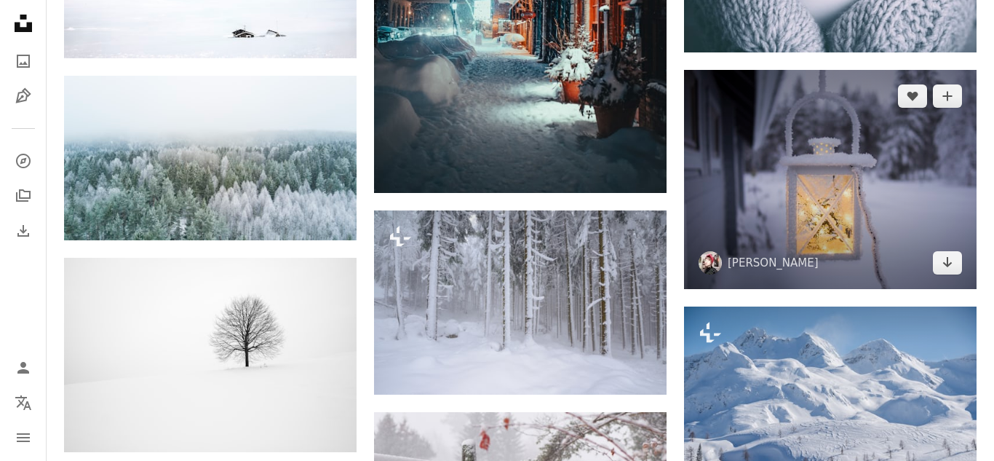
click at [889, 185] on img at bounding box center [830, 180] width 292 height 220
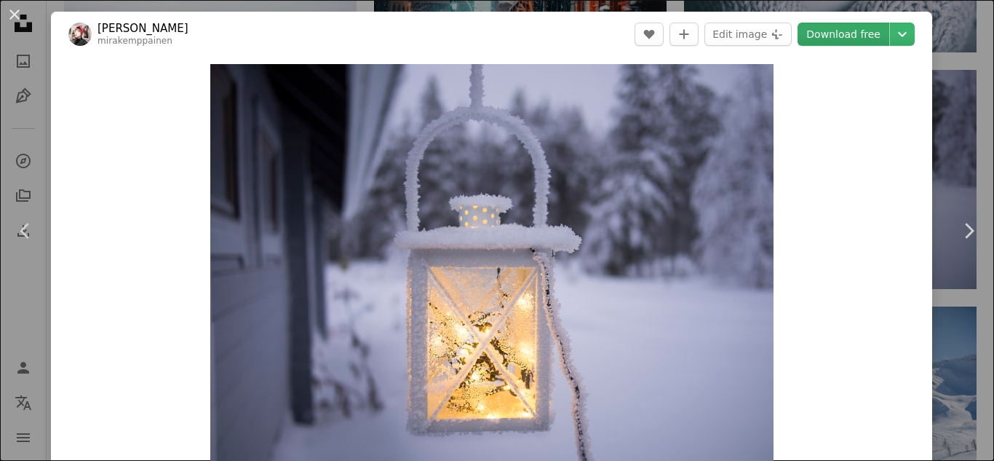
click at [870, 36] on link "Download free" at bounding box center [843, 34] width 92 height 23
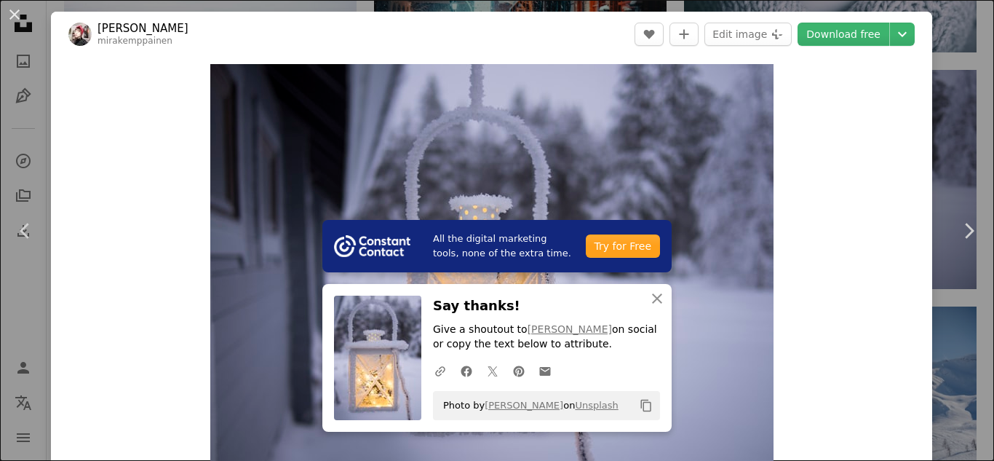
click at [974, 100] on div "An X shape Chevron left Chevron right All the digital marketing tools, none of …" at bounding box center [497, 230] width 994 height 461
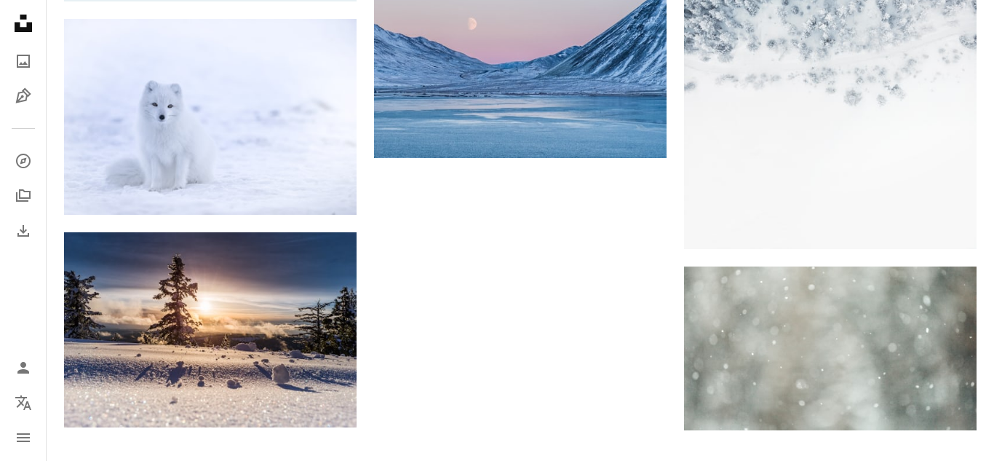
scroll to position [3792, 0]
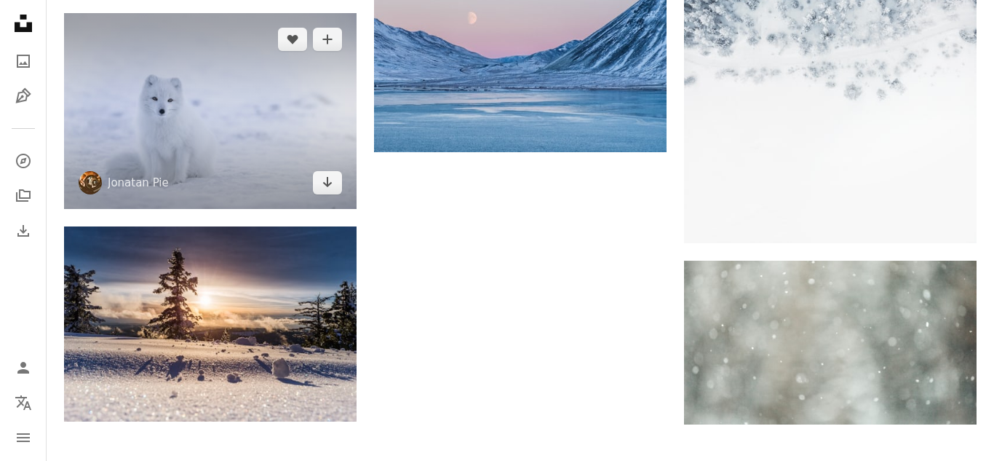
click at [175, 57] on img at bounding box center [210, 111] width 292 height 196
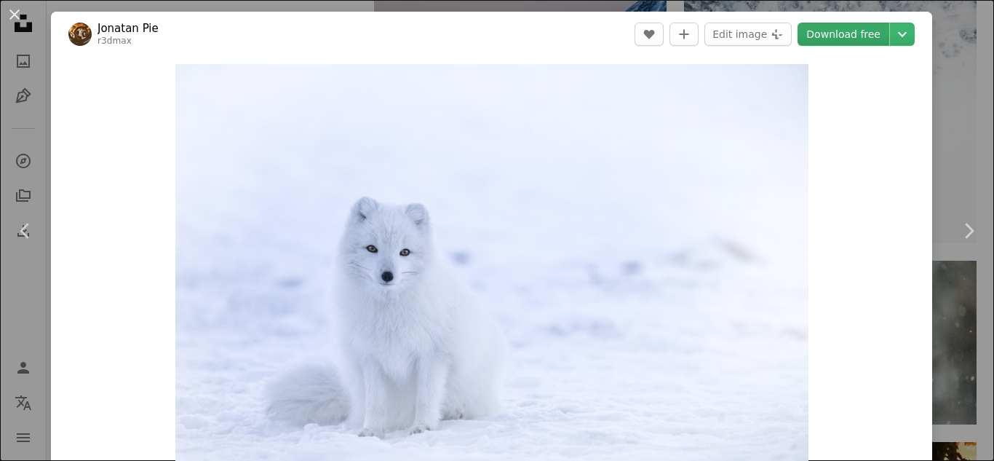
click at [835, 37] on link "Download free" at bounding box center [843, 34] width 92 height 23
